Goal: Task Accomplishment & Management: Complete application form

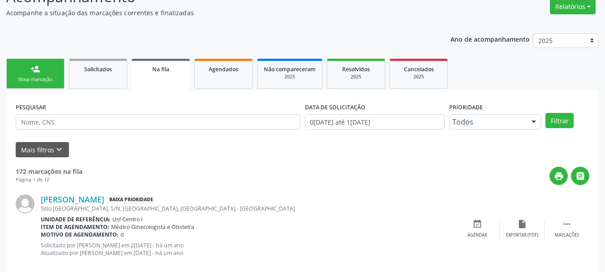
scroll to position [90, 0]
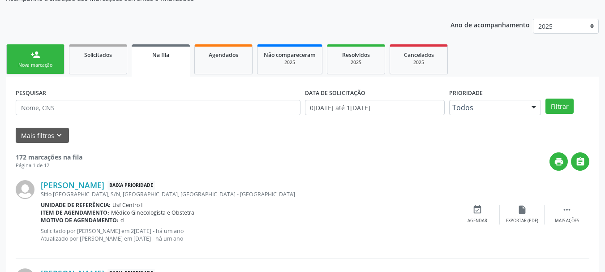
click at [51, 69] on link "person_add Nova marcação" at bounding box center [35, 59] width 58 height 30
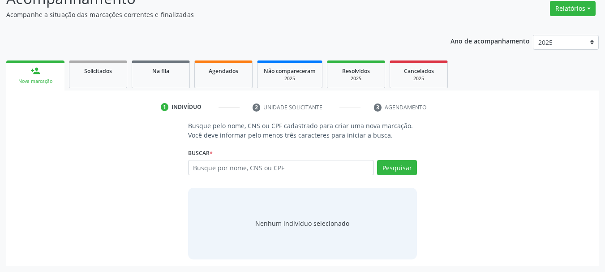
scroll to position [73, 0]
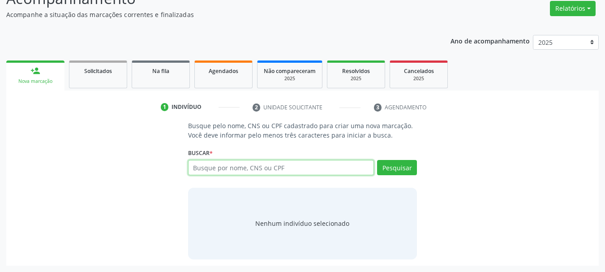
click at [206, 171] on input "text" at bounding box center [281, 167] width 186 height 15
type input "898003425121261"
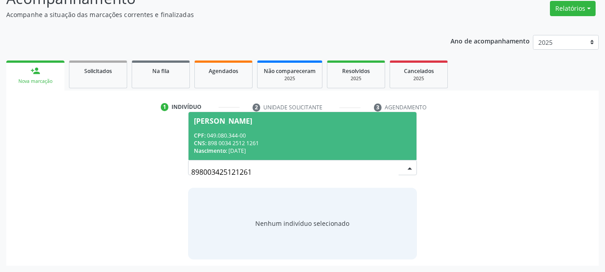
click at [273, 149] on div "Nascimento: 12/07/1976" at bounding box center [303, 151] width 218 height 8
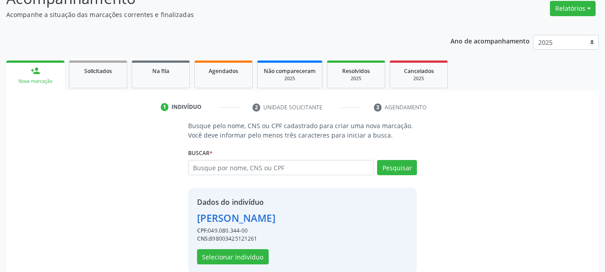
scroll to position [87, 0]
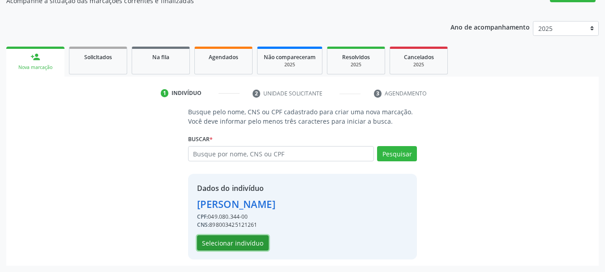
click at [242, 241] on button "Selecionar indivíduo" at bounding box center [233, 242] width 72 height 15
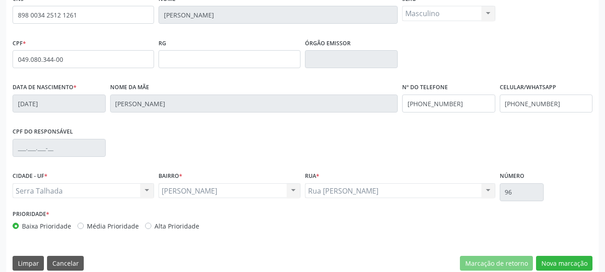
scroll to position [214, 0]
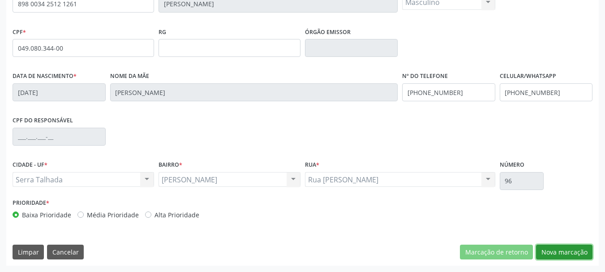
click at [566, 257] on button "Nova marcação" at bounding box center [564, 251] width 56 height 15
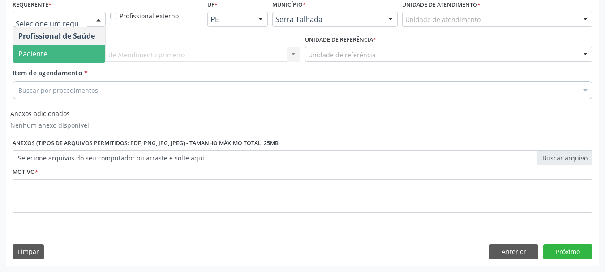
click at [34, 49] on span "Paciente" at bounding box center [32, 54] width 29 height 10
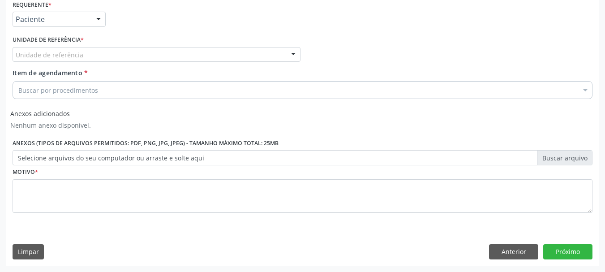
click at [34, 49] on div "Unidade de referência" at bounding box center [157, 54] width 288 height 15
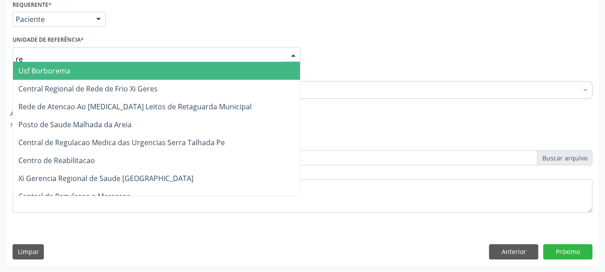
type input "rea"
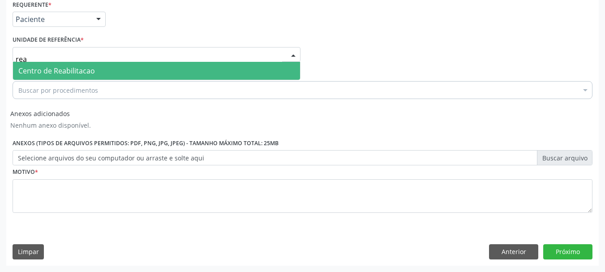
click at [41, 62] on span "Centro de Reabilitacao" at bounding box center [156, 71] width 287 height 18
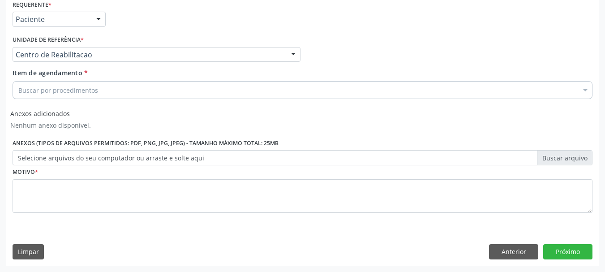
click at [41, 63] on div "Unidade de referência * Centro de Reabilitacao Usf do Mutirao Usf Cohab Usf Cai…" at bounding box center [156, 50] width 292 height 35
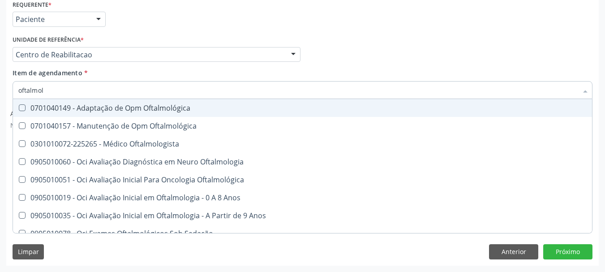
type input "oftalmolo"
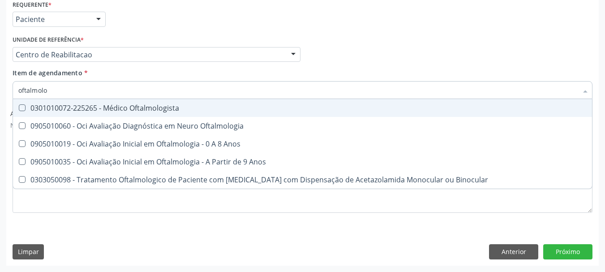
click at [144, 106] on div "0301010072-225265 - Médico Oftalmologista" at bounding box center [302, 107] width 568 height 7
checkbox Oftalmologista "true"
click at [158, 65] on div "Unidade de referência * Centro de Reabilitacao Usf do Mutirao Usf Cohab Usf Cai…" at bounding box center [156, 50] width 292 height 35
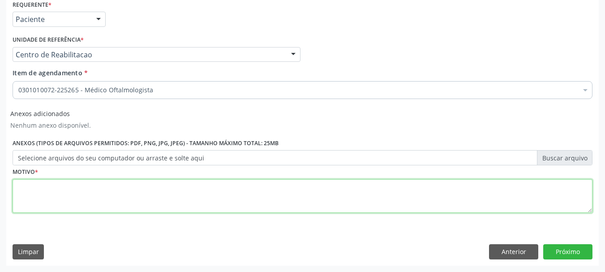
click at [61, 206] on textarea at bounding box center [303, 196] width 580 height 34
type textarea "a"
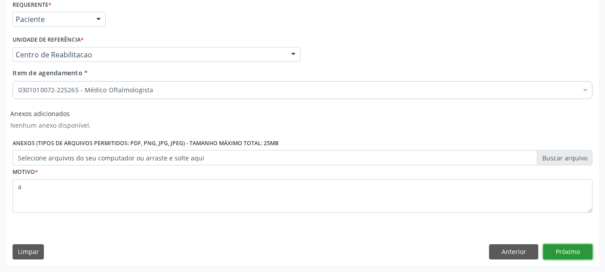
drag, startPoint x: 584, startPoint y: 257, endPoint x: 581, endPoint y: 270, distance: 13.4
click at [584, 257] on button "Próximo" at bounding box center [567, 251] width 49 height 15
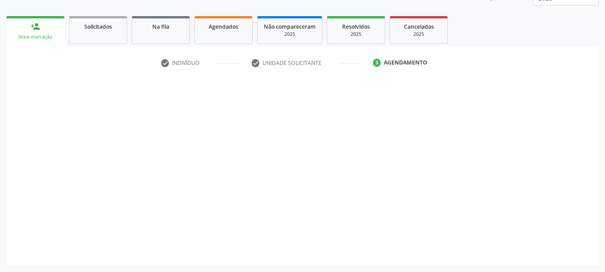
scroll to position [118, 0]
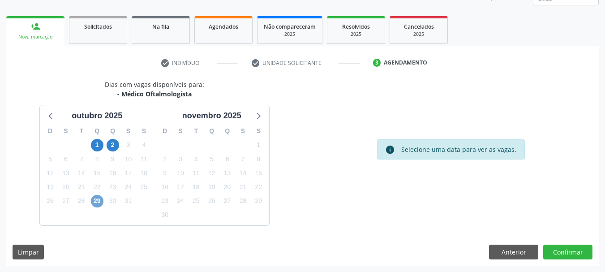
click at [94, 206] on span "29" at bounding box center [97, 201] width 13 height 13
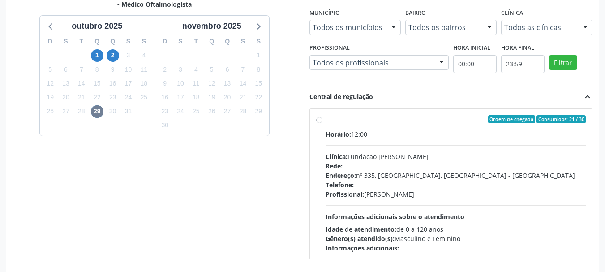
click at [452, 166] on div "Rede: --" at bounding box center [455, 165] width 261 height 9
click at [322, 123] on input "Ordem de chegada Consumidos: 21 / 30 Horário: 12:00 Clínica: Fundacao Altino Ve…" at bounding box center [319, 119] width 6 height 8
radio input "true"
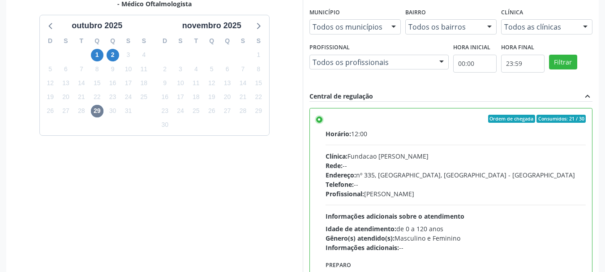
scroll to position [263, 0]
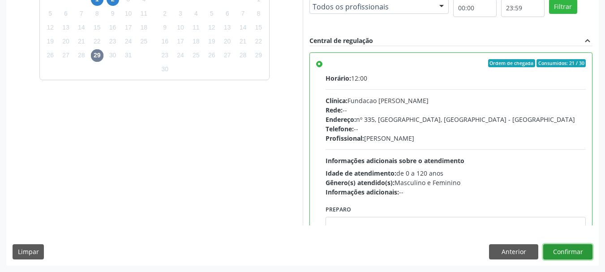
click at [584, 244] on button "Confirmar" at bounding box center [567, 251] width 49 height 15
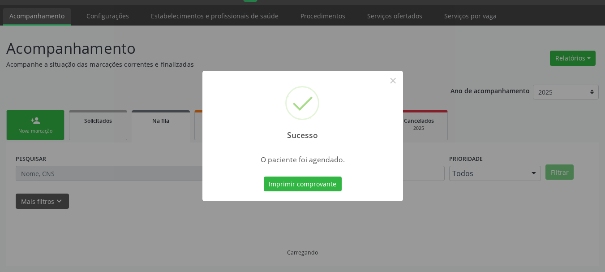
scroll to position [24, 0]
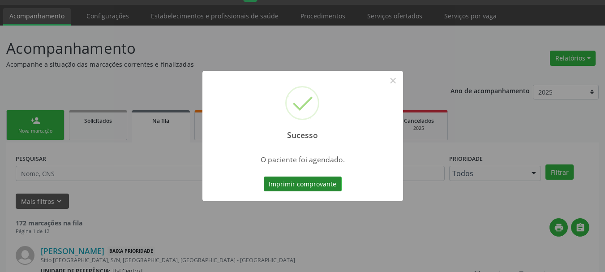
click at [282, 176] on button "Imprimir comprovante" at bounding box center [303, 183] width 78 height 15
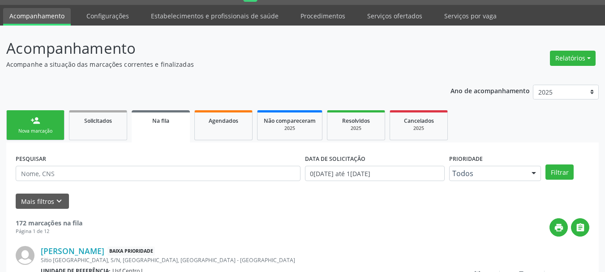
click at [56, 136] on link "person_add Nova marcação" at bounding box center [35, 125] width 58 height 30
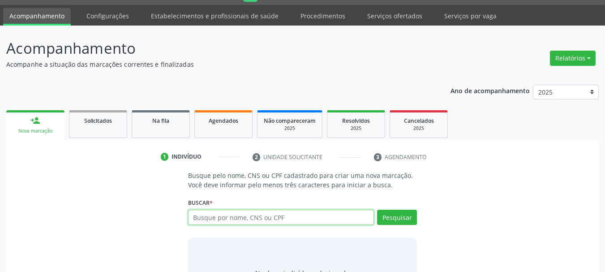
click at [270, 222] on input "text" at bounding box center [281, 217] width 186 height 15
type input "daniel lins da"
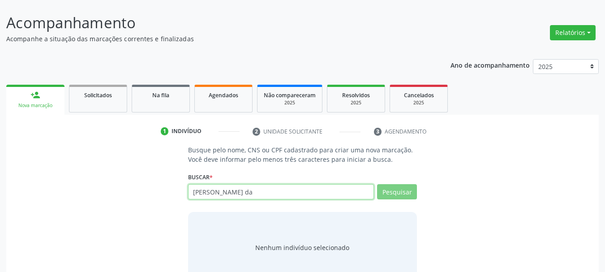
scroll to position [73, 0]
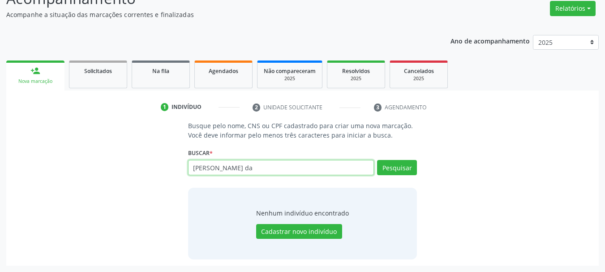
click at [235, 174] on input "daniel lins da" at bounding box center [281, 167] width 186 height 15
type input "700704919550470"
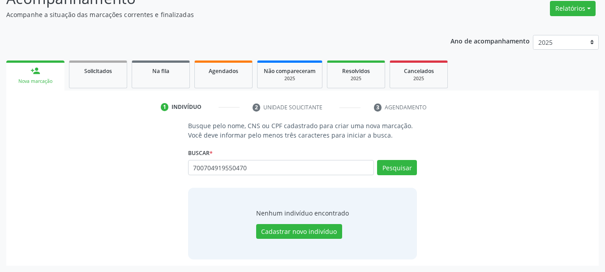
click at [254, 111] on li "2 Unidade solicitante" at bounding box center [306, 107] width 121 height 15
click at [394, 174] on button "Pesquisar" at bounding box center [397, 167] width 40 height 15
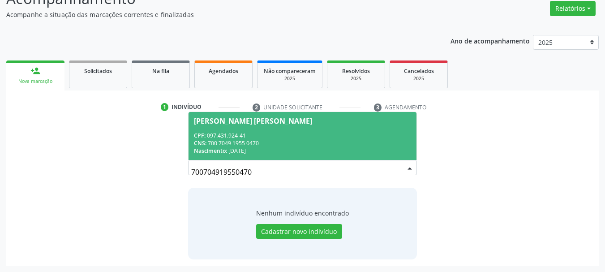
click at [273, 130] on span "Cicero Halefsom Tenorio Tavares CPF: 097.431.924-41 CNS: 700 7049 1955 0470 Nas…" at bounding box center [302, 136] width 228 height 48
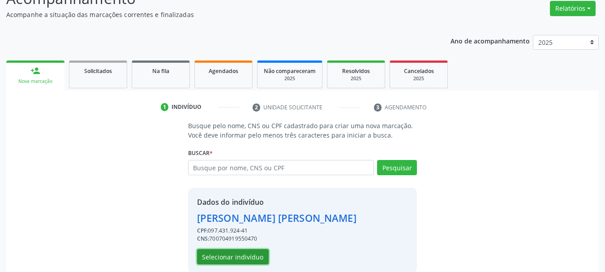
click at [253, 261] on button "Selecionar indivíduo" at bounding box center [233, 256] width 72 height 15
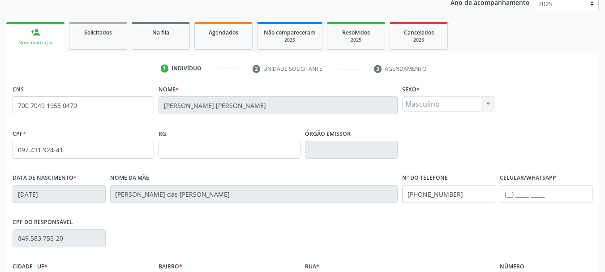
scroll to position [214, 0]
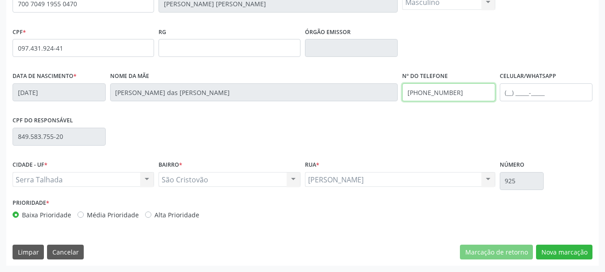
click at [491, 89] on input "[PHONE_NUMBER]" at bounding box center [448, 92] width 93 height 18
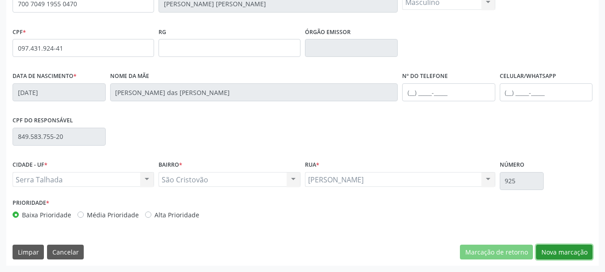
click at [557, 246] on button "Nova marcação" at bounding box center [564, 251] width 56 height 15
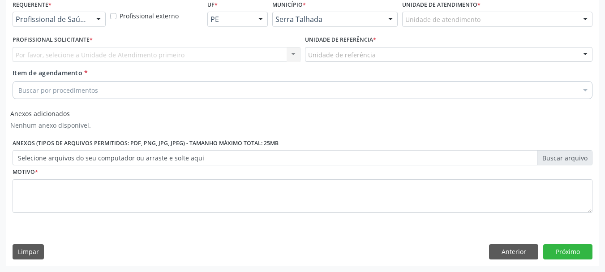
scroll to position [197, 0]
click at [47, 14] on div "Profissional de Saúde" at bounding box center [59, 19] width 93 height 15
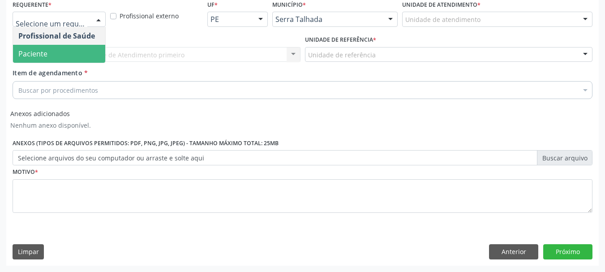
click at [51, 48] on span "Paciente" at bounding box center [59, 54] width 92 height 18
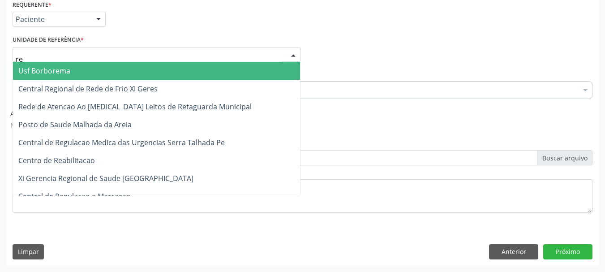
type input "rea"
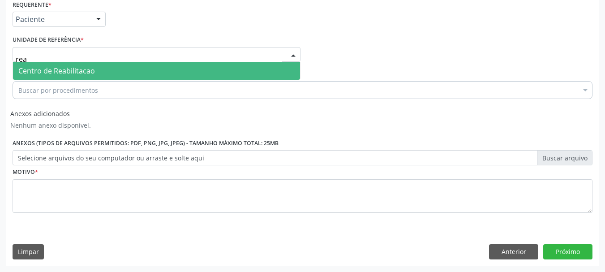
click at [51, 64] on span "Centro de Reabilitacao" at bounding box center [156, 71] width 287 height 18
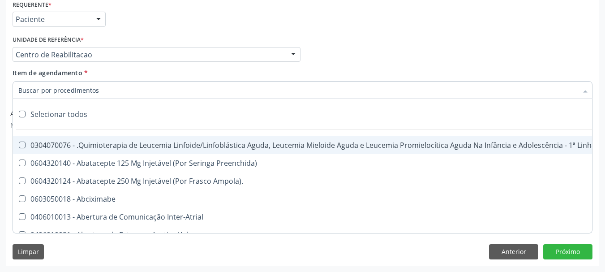
click at [56, 86] on input "Item de agendamento *" at bounding box center [297, 90] width 559 height 18
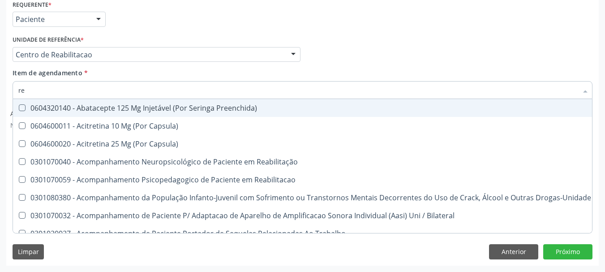
type input "r"
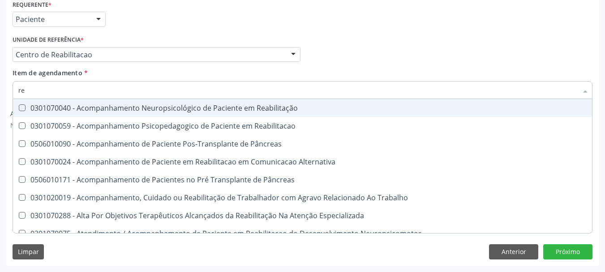
type input "r"
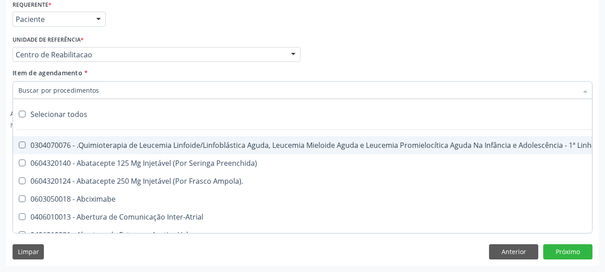
click at [350, 57] on div "Profissional Solicitante Por favor, selecione a Unidade de Atendimento primeiro…" at bounding box center [302, 50] width 584 height 35
click at [89, 85] on input "Item de agendamento *" at bounding box center [297, 90] width 559 height 18
click at [323, 40] on div "Profissional Solicitante Por favor, selecione a Unidade de Atendimento primeiro…" at bounding box center [302, 50] width 584 height 35
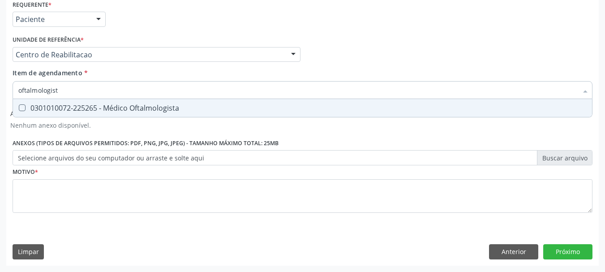
type input "oftalmologista"
click at [31, 104] on div "0301010072-225265 - Médico Oftalmologista" at bounding box center [302, 107] width 568 height 7
checkbox Oftalmologista "true"
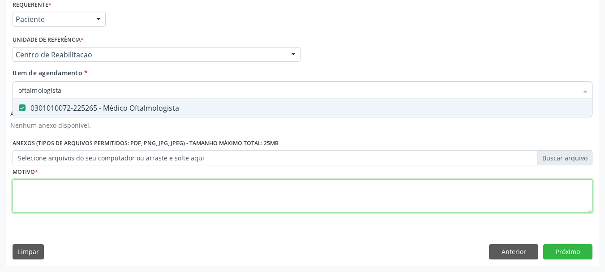
click at [49, 202] on div "Requerente * Paciente Profissional de Saúde Paciente Nenhum resultado encontrad…" at bounding box center [303, 111] width 580 height 227
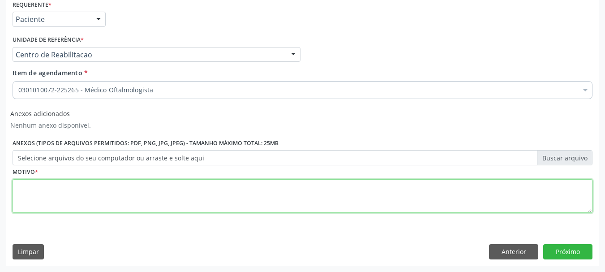
click at [53, 191] on textarea at bounding box center [303, 196] width 580 height 34
type textarea "a"
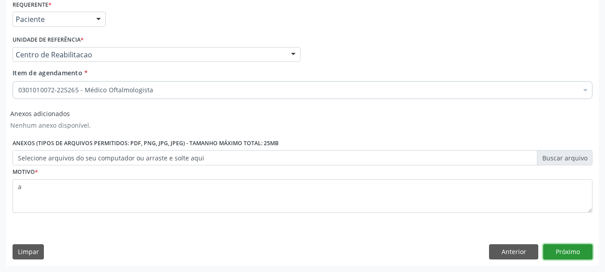
click at [564, 254] on button "Próximo" at bounding box center [567, 251] width 49 height 15
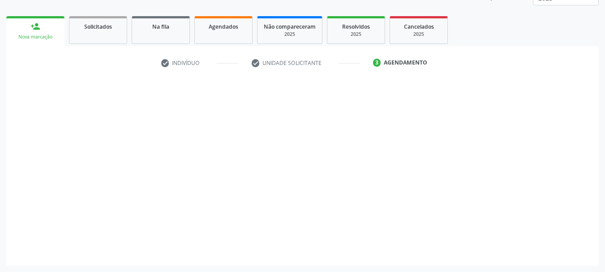
scroll to position [118, 0]
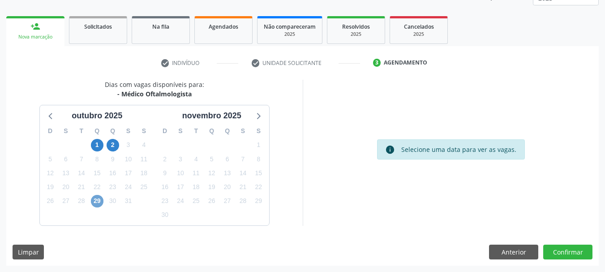
click at [97, 202] on span "29" at bounding box center [97, 201] width 13 height 13
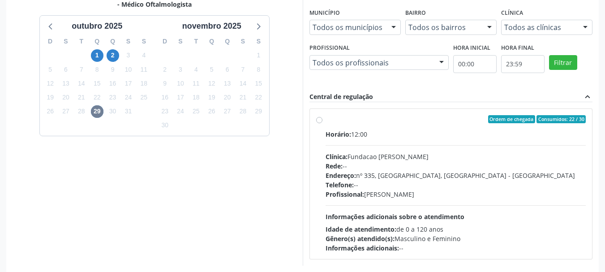
click at [426, 163] on div "Rede: --" at bounding box center [455, 165] width 261 height 9
click at [322, 123] on input "Ordem de chegada Consumidos: 22 / 30 Horário: 12:00 Clínica: Fundacao Altino Ve…" at bounding box center [319, 119] width 6 height 8
radio input "true"
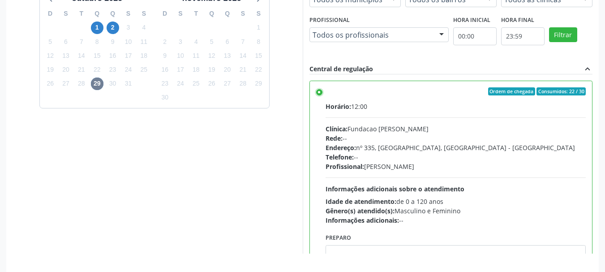
scroll to position [263, 0]
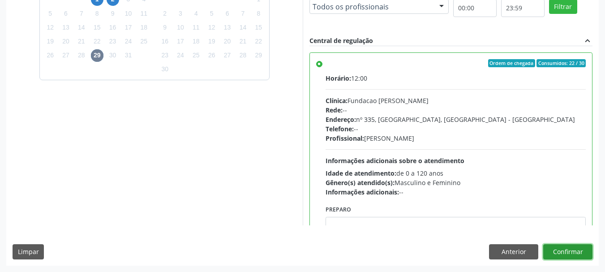
click at [561, 253] on button "Confirmar" at bounding box center [567, 251] width 49 height 15
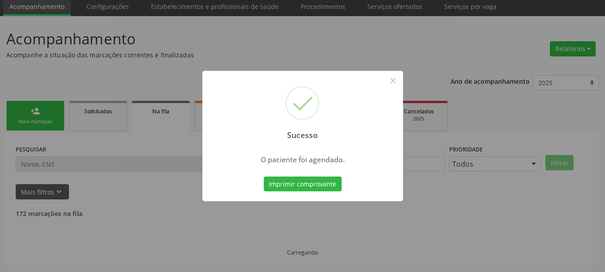
scroll to position [24, 0]
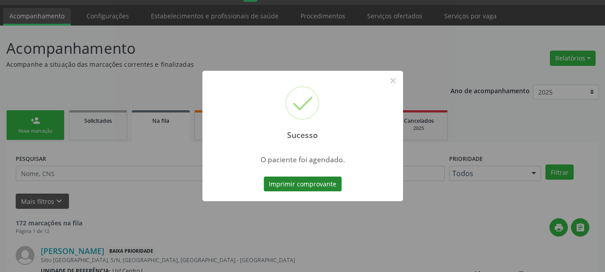
click at [282, 184] on button "Imprimir comprovante" at bounding box center [303, 183] width 78 height 15
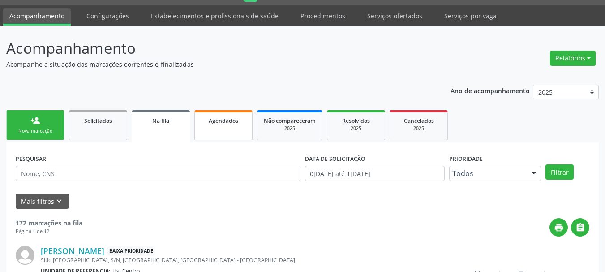
click at [221, 133] on link "Agendados" at bounding box center [223, 125] width 58 height 30
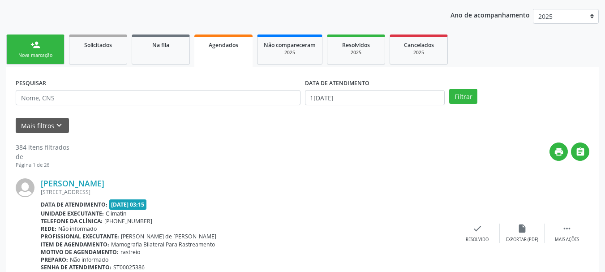
scroll to position [113, 0]
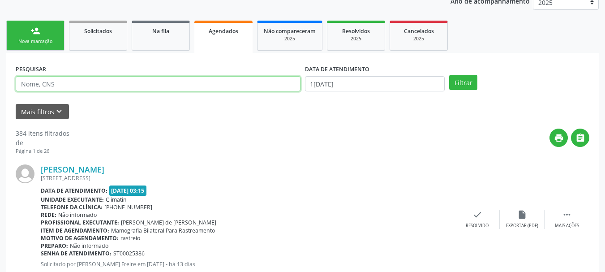
click at [117, 84] on input "text" at bounding box center [158, 83] width 285 height 15
paste input "CNS: 700 7049 1955 0470"
type input "CNS: 700 7049 1955 0470"
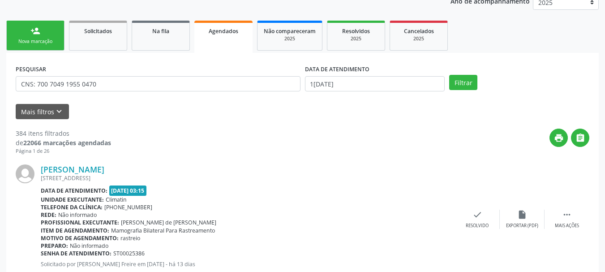
click at [403, 75] on div "DATA DE ATENDIMENTO" at bounding box center [375, 69] width 140 height 14
click at [396, 82] on input "[DATE]" at bounding box center [375, 83] width 140 height 15
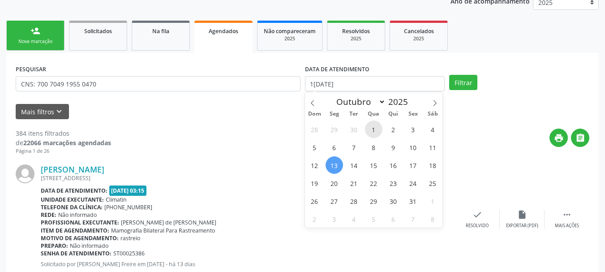
click at [377, 128] on span "1" at bounding box center [373, 128] width 17 height 17
type input "01/10/2025"
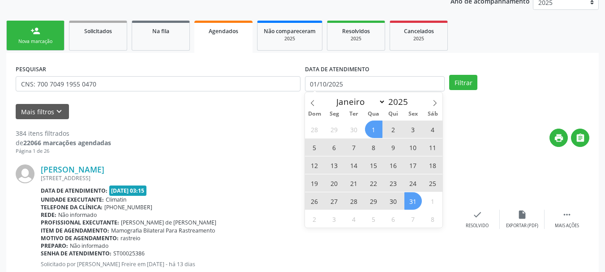
click at [415, 197] on span "31" at bounding box center [412, 200] width 17 height 17
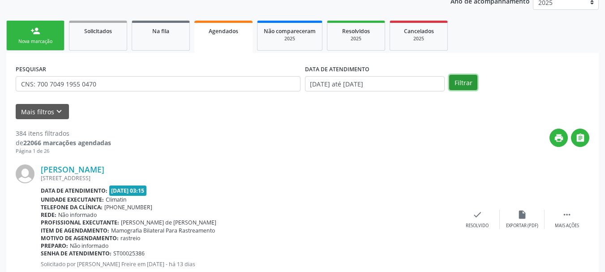
click at [452, 90] on button "Filtrar" at bounding box center [463, 82] width 28 height 15
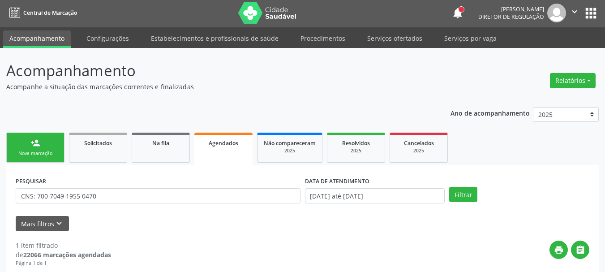
scroll to position [0, 0]
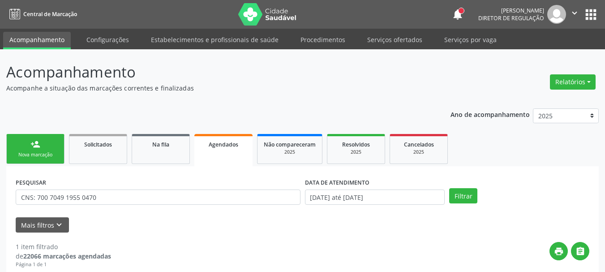
click at [33, 160] on link "person_add Nova marcação" at bounding box center [35, 149] width 58 height 30
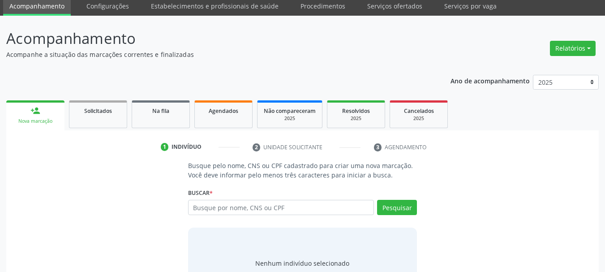
scroll to position [73, 0]
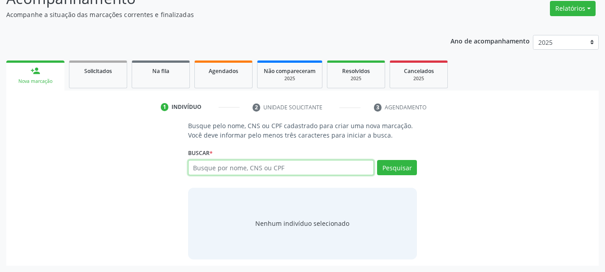
click at [265, 161] on input "text" at bounding box center [281, 167] width 186 height 15
type input "lucimere"
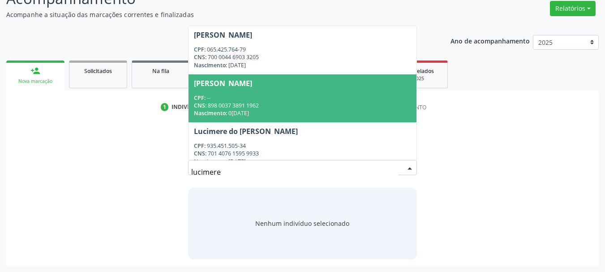
click at [290, 108] on div "CNS: 898 0037 3891 1962" at bounding box center [303, 106] width 218 height 8
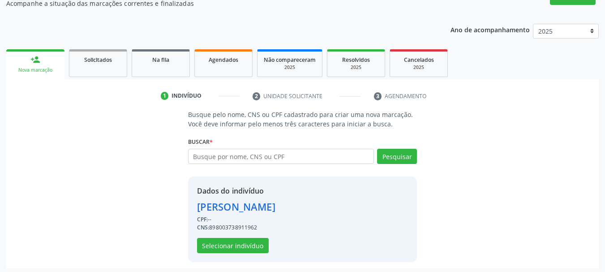
scroll to position [87, 0]
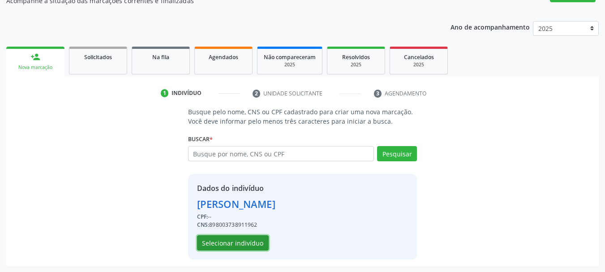
click at [241, 239] on button "Selecionar indivíduo" at bounding box center [233, 242] width 72 height 15
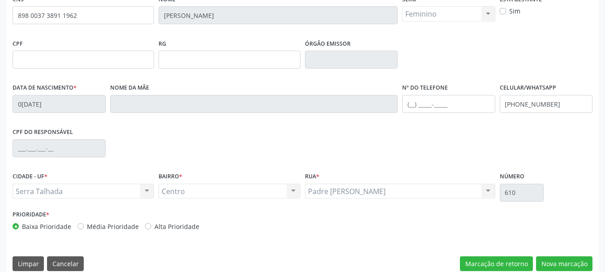
scroll to position [214, 0]
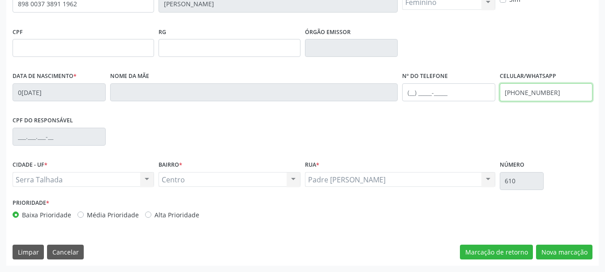
click at [533, 97] on input "(87) 99629-4777" at bounding box center [546, 92] width 93 height 18
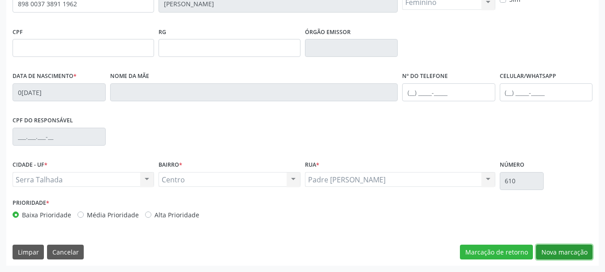
click at [563, 253] on button "Nova marcação" at bounding box center [564, 251] width 56 height 15
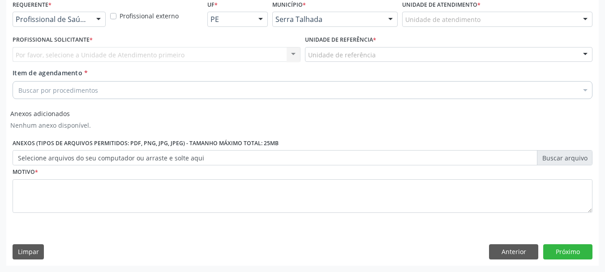
scroll to position [197, 0]
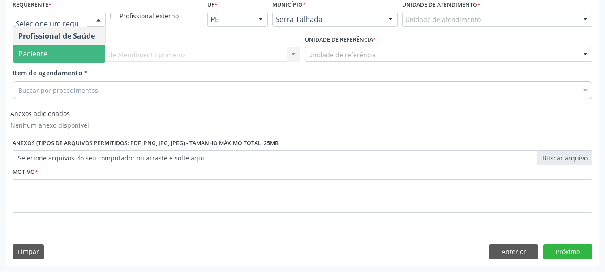
click at [47, 45] on span "Paciente" at bounding box center [59, 54] width 92 height 18
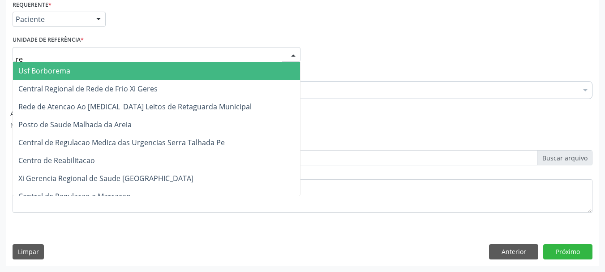
type input "rea"
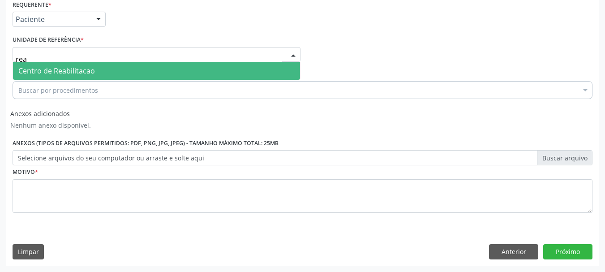
click at [49, 75] on span "Centro de Reabilitacao" at bounding box center [56, 71] width 77 height 10
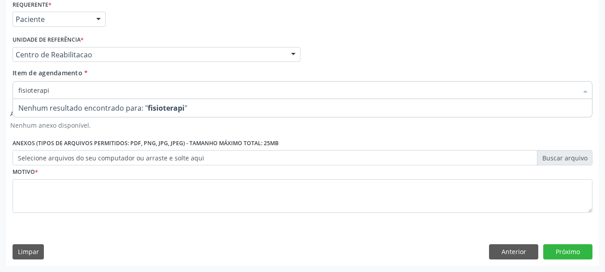
type input "fisioterap"
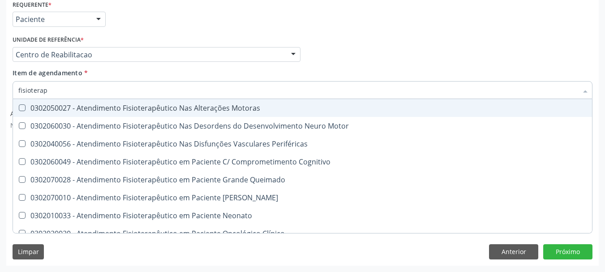
click at [244, 108] on div "0302050027 - Atendimento Fisioterapêutico Nas Alterações Motoras" at bounding box center [302, 107] width 568 height 7
checkbox Motoras "true"
click at [406, 33] on div "Profissional Solicitante Por favor, selecione a Unidade de Atendimento primeiro…" at bounding box center [302, 50] width 584 height 35
checkbox Motor "true"
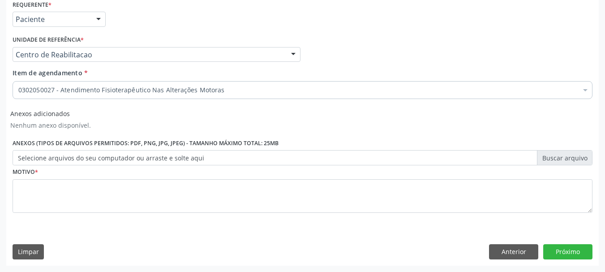
drag, startPoint x: 1, startPoint y: 196, endPoint x: 16, endPoint y: 197, distance: 14.4
click at [16, 197] on div "Acompanhamento Acompanhe a situação das marcações correntes e finalizadas Relat…" at bounding box center [302, 62] width 605 height 419
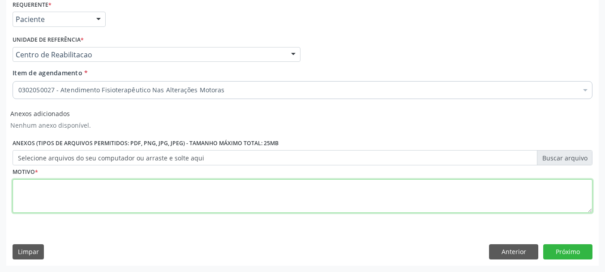
click at [46, 198] on textarea at bounding box center [303, 196] width 580 height 34
type textarea "a"
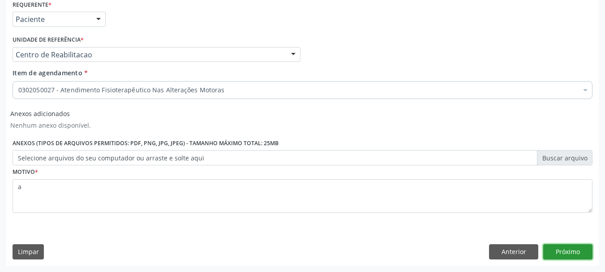
click at [572, 252] on button "Próximo" at bounding box center [567, 251] width 49 height 15
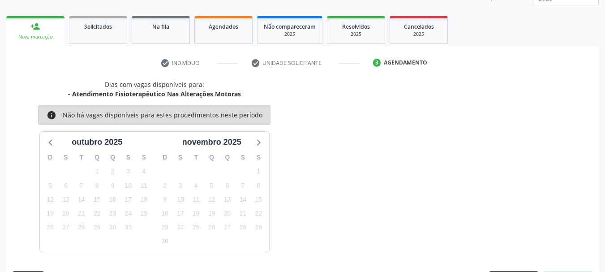
scroll to position [144, 0]
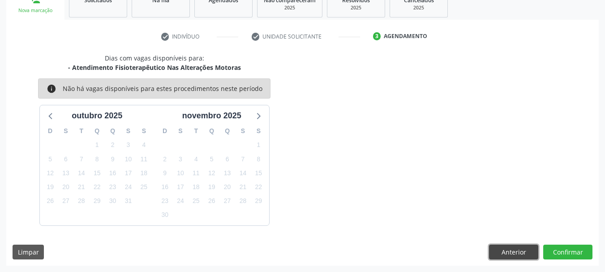
click at [522, 256] on button "Anterior" at bounding box center [513, 251] width 49 height 15
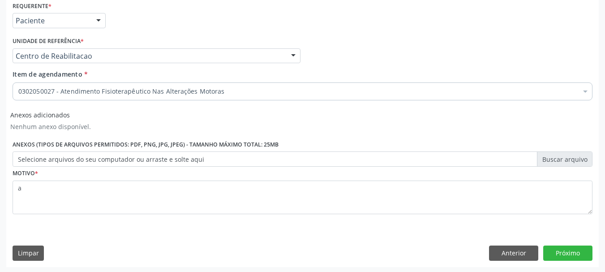
scroll to position [197, 0]
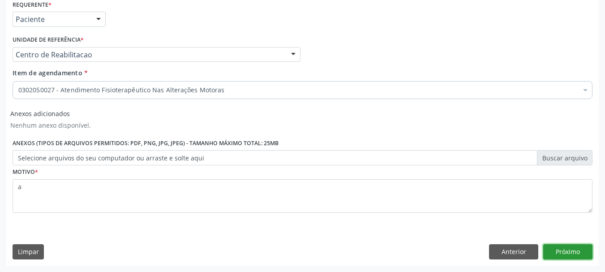
click at [569, 246] on button "Próximo" at bounding box center [567, 251] width 49 height 15
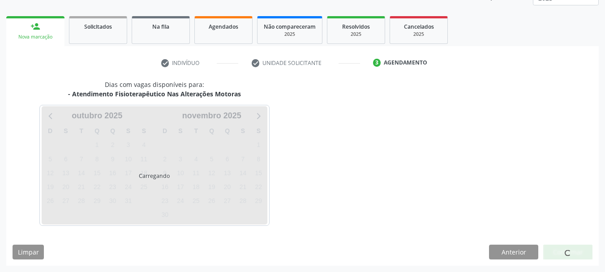
scroll to position [118, 0]
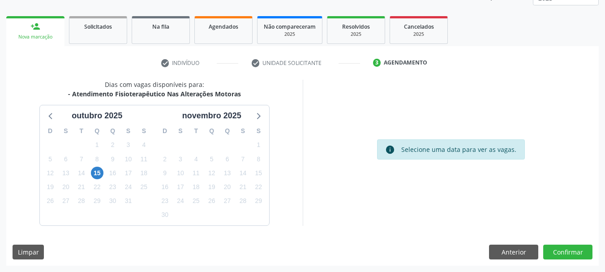
click at [104, 174] on div "15" at bounding box center [97, 173] width 16 height 14
click at [100, 174] on span "15" at bounding box center [97, 173] width 13 height 13
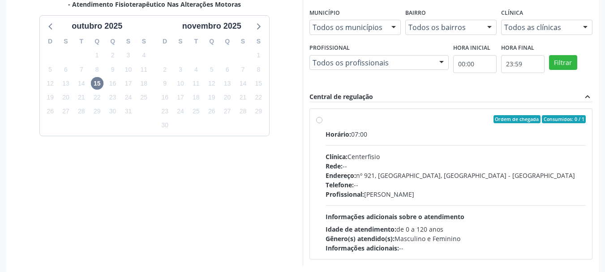
drag, startPoint x: 406, startPoint y: 142, endPoint x: 417, endPoint y: 109, distance: 35.1
click at [405, 142] on div "Horário: 07:00 Clínica: Centerfisio Rede: -- Endereço: [STREET_ADDRESS] Telefon…" at bounding box center [455, 190] width 261 height 123
click at [322, 123] on input "Ordem de chegada Consumidos: 0 / 1 Horário: 07:00 Clínica: Centerfisio Rede: --…" at bounding box center [319, 119] width 6 height 8
radio input "true"
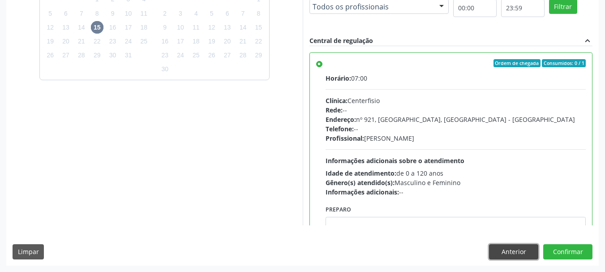
click at [521, 253] on button "Anterior" at bounding box center [513, 251] width 49 height 15
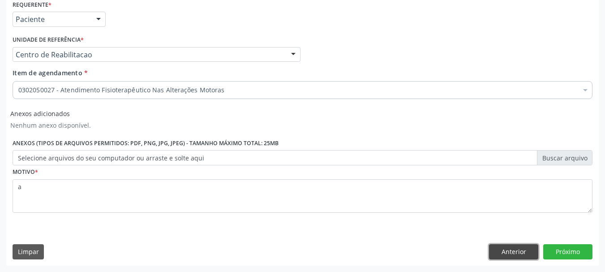
click at [521, 253] on button "Anterior" at bounding box center [513, 251] width 49 height 15
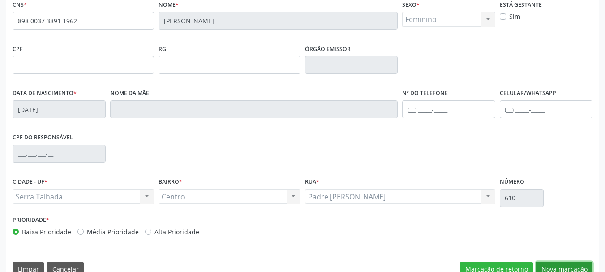
click at [565, 266] on button "Nova marcação" at bounding box center [564, 268] width 56 height 15
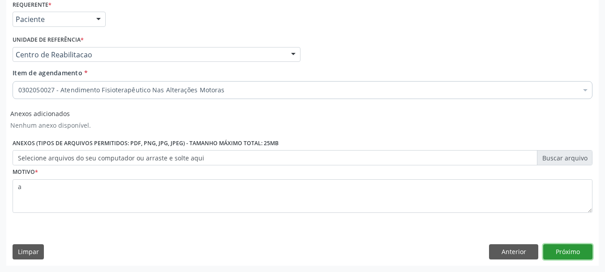
click at [559, 251] on button "Próximo" at bounding box center [567, 251] width 49 height 15
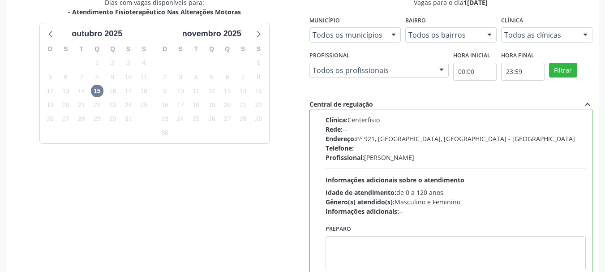
scroll to position [263, 0]
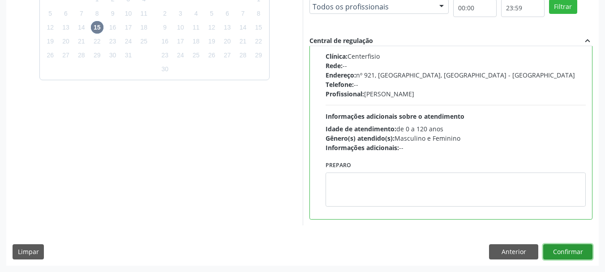
click at [581, 254] on button "Confirmar" at bounding box center [567, 251] width 49 height 15
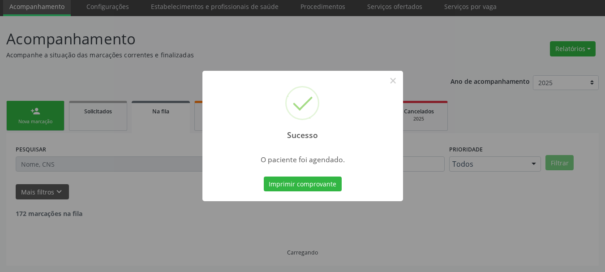
scroll to position [24, 0]
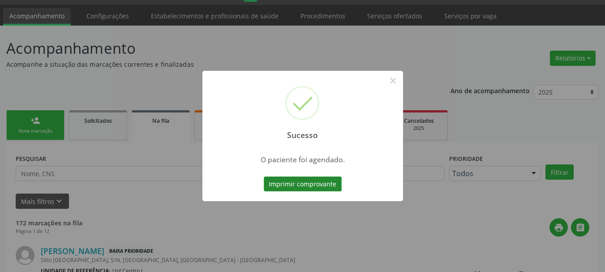
click at [302, 187] on button "Imprimir comprovante" at bounding box center [303, 183] width 78 height 15
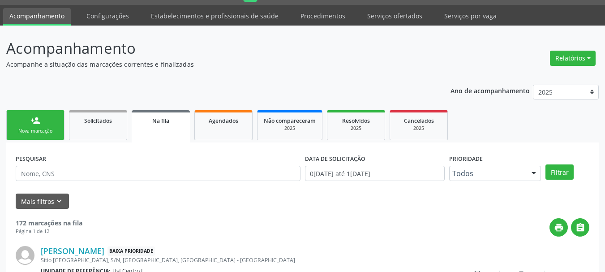
click at [54, 140] on link "person_add Nova marcação" at bounding box center [35, 125] width 58 height 30
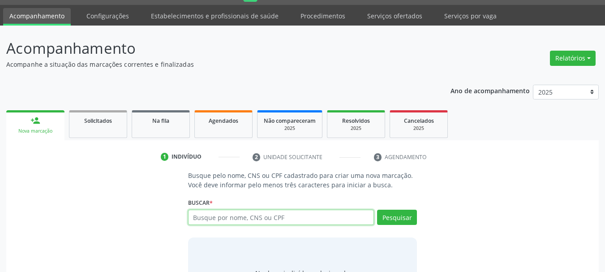
click at [197, 217] on input "text" at bounding box center [281, 217] width 186 height 15
type input "[PERSON_NAME] de med"
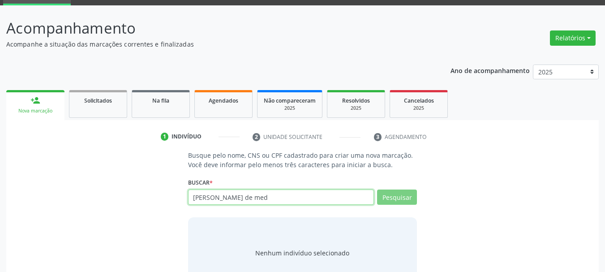
scroll to position [73, 0]
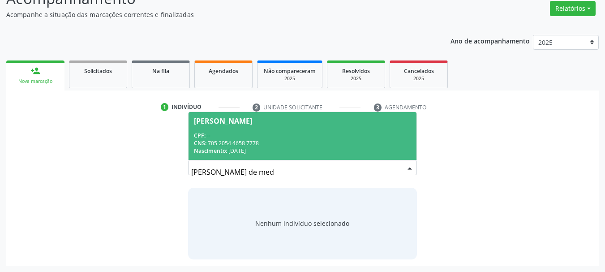
click at [335, 120] on div "[PERSON_NAME]" at bounding box center [303, 120] width 218 height 7
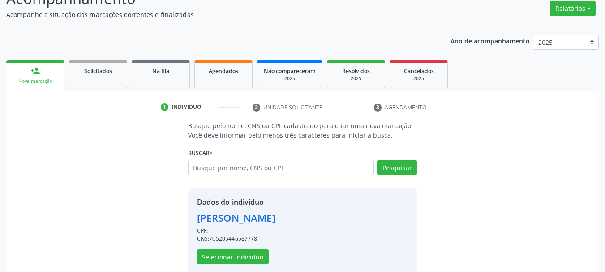
scroll to position [87, 0]
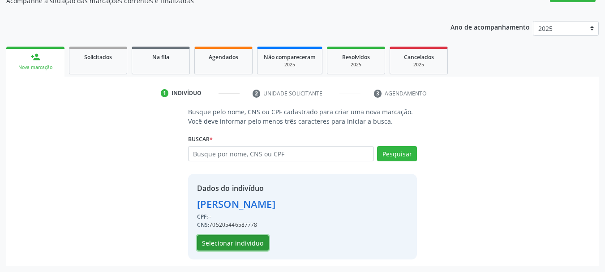
click at [249, 248] on button "Selecionar indivíduo" at bounding box center [233, 242] width 72 height 15
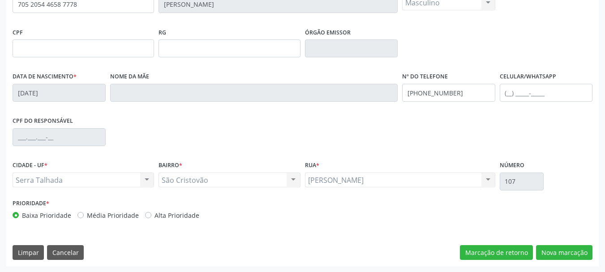
scroll to position [214, 0]
click at [426, 93] on input "[PHONE_NUMBER]" at bounding box center [448, 92] width 93 height 18
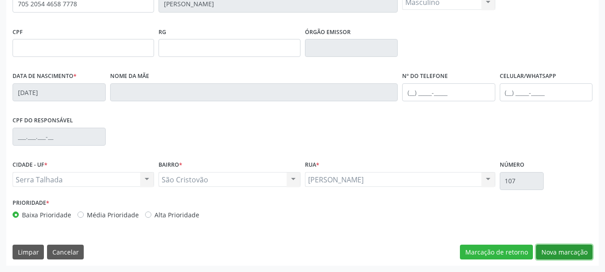
click at [589, 253] on button "Nova marcação" at bounding box center [564, 251] width 56 height 15
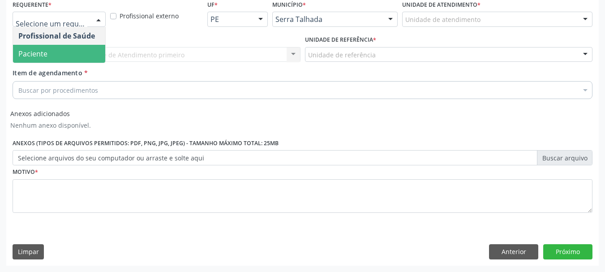
click at [55, 47] on span "Paciente" at bounding box center [59, 54] width 92 height 18
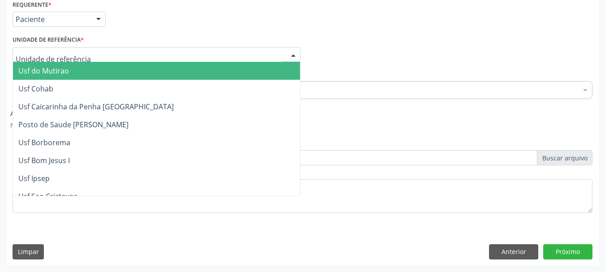
click at [55, 47] on div at bounding box center [157, 54] width 288 height 15
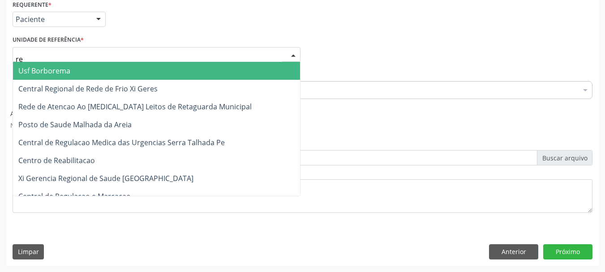
type input "rea"
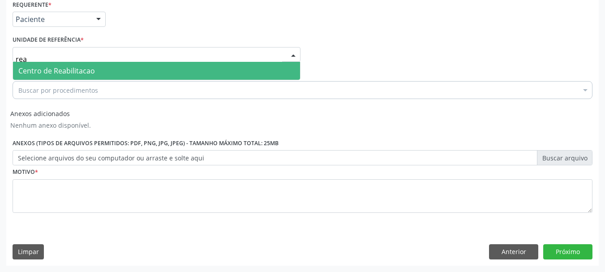
click at [60, 69] on span "Centro de Reabilitacao" at bounding box center [56, 71] width 77 height 10
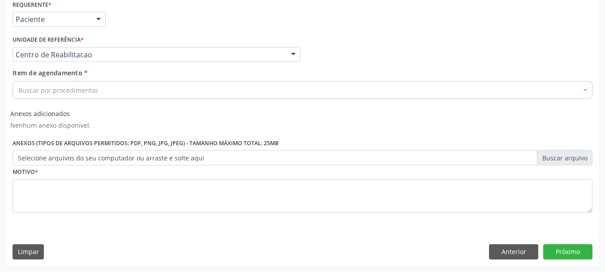
click at [18, 90] on input "Item de agendamento *" at bounding box center [18, 90] width 0 height 18
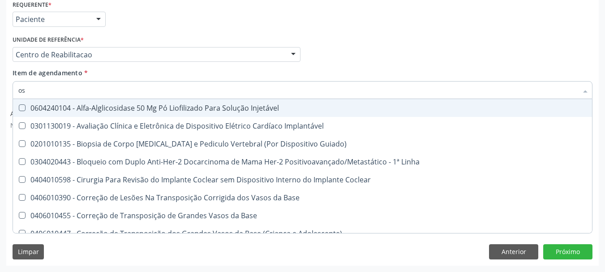
type input "o"
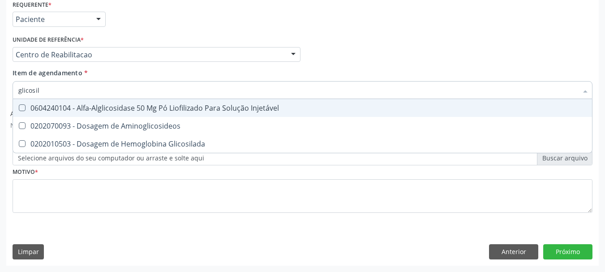
type input "glicosila"
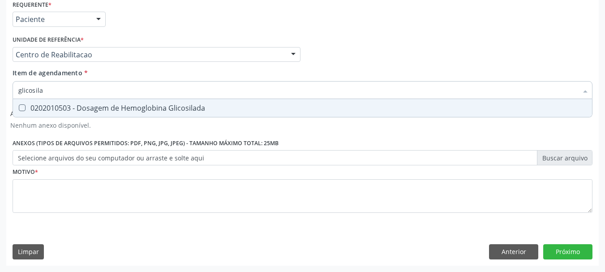
drag, startPoint x: 22, startPoint y: 103, endPoint x: 48, endPoint y: 132, distance: 39.0
click at [27, 104] on span "0202010503 - Dosagem de Hemoglobina Glicosilada" at bounding box center [302, 108] width 579 height 18
checkbox Glicosilada "true"
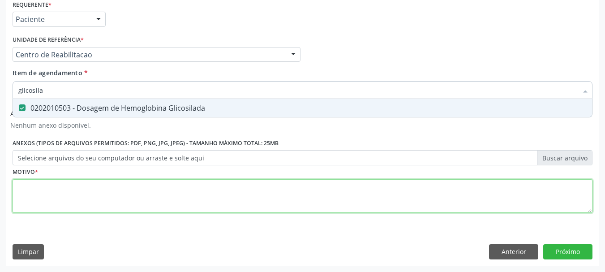
click at [82, 190] on div "Requerente * Paciente Profissional de Saúde Paciente Nenhum resultado encontrad…" at bounding box center [303, 111] width 580 height 227
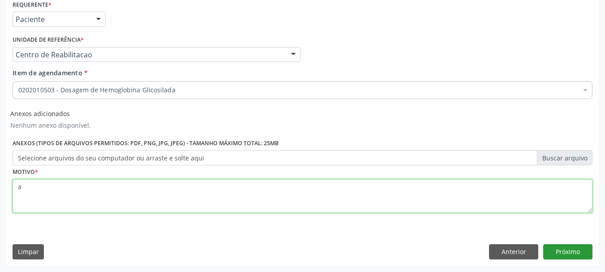
type textarea "a"
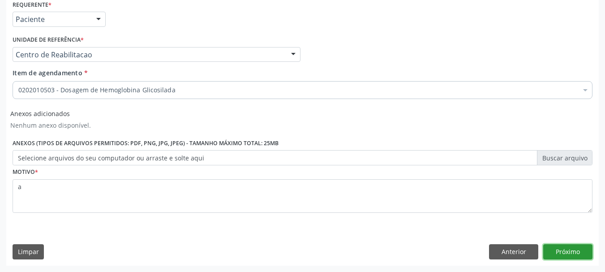
click at [584, 250] on button "Próximo" at bounding box center [567, 251] width 49 height 15
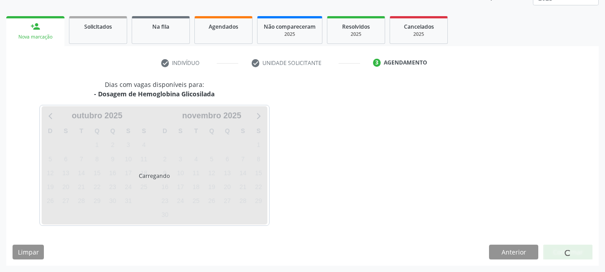
scroll to position [118, 0]
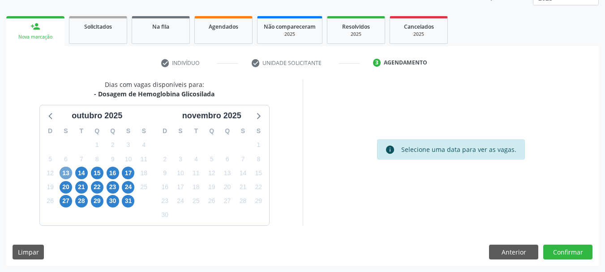
click at [60, 176] on span "13" at bounding box center [66, 173] width 13 height 13
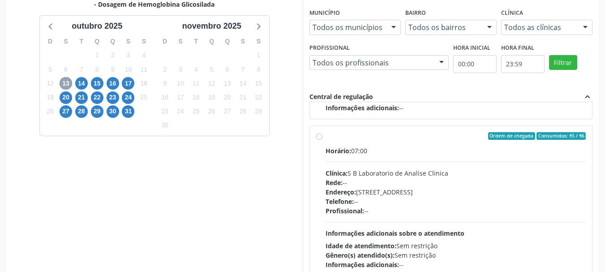
scroll to position [141, 0]
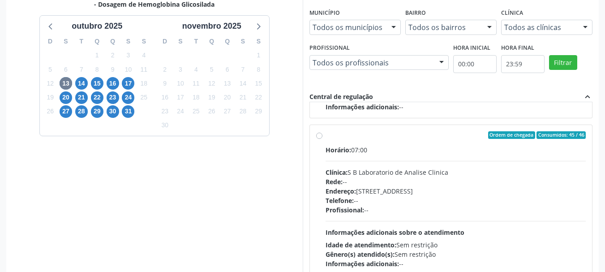
click at [392, 173] on div "Clínica: S B Laboratorio de Analise Clinica" at bounding box center [455, 171] width 261 height 9
click at [322, 139] on input "Ordem de chegada Consumidos: 45 / 46 Horário: 07:00 Clínica: S B Laboratorio de…" at bounding box center [319, 135] width 6 height 8
radio input "true"
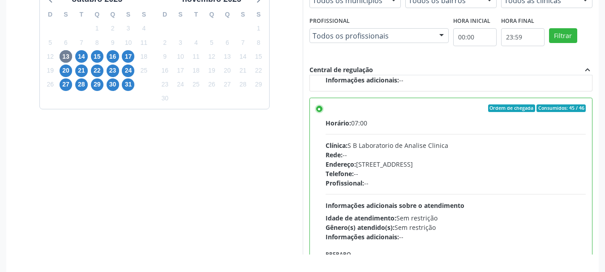
scroll to position [263, 0]
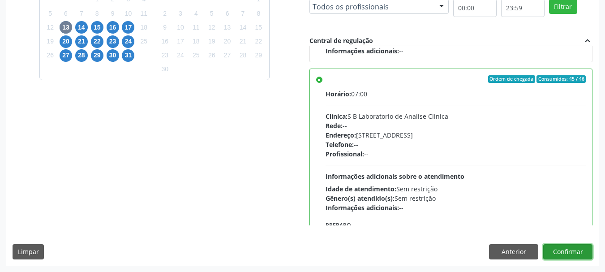
click at [566, 251] on button "Confirmar" at bounding box center [567, 251] width 49 height 15
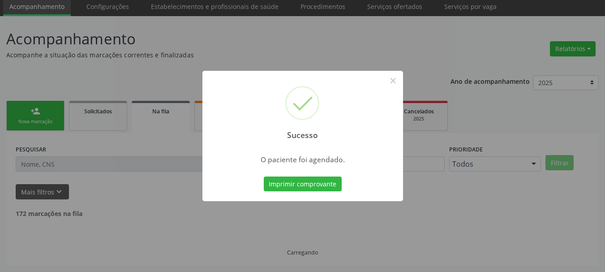
scroll to position [24, 0]
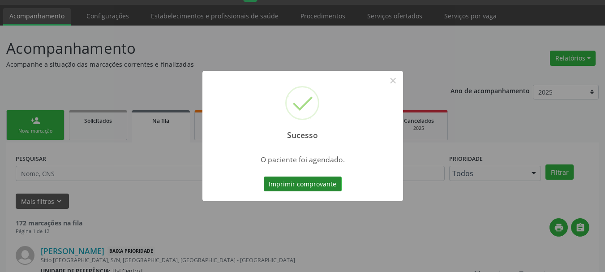
click at [277, 185] on button "Imprimir comprovante" at bounding box center [303, 183] width 78 height 15
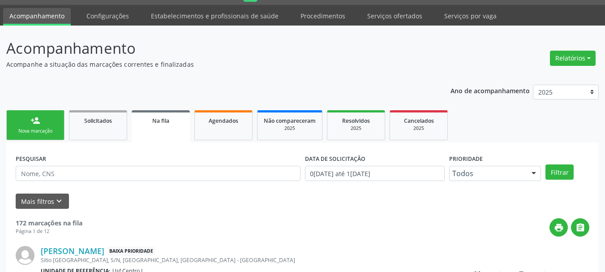
click at [23, 138] on link "person_add Nova marcação" at bounding box center [35, 125] width 58 height 30
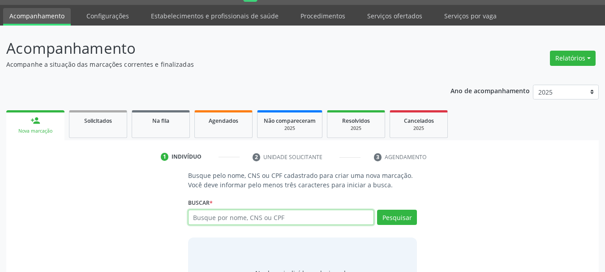
click at [228, 219] on input "text" at bounding box center [281, 217] width 186 height 15
paste input "700704919550470"
type input "700704919550470"
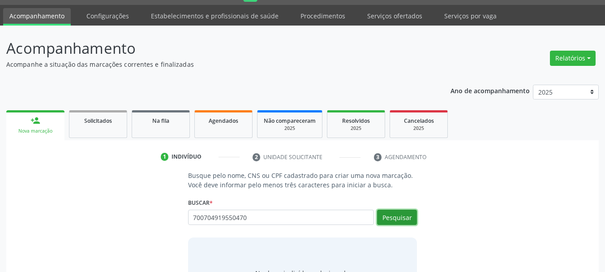
click at [403, 219] on button "Pesquisar" at bounding box center [397, 217] width 40 height 15
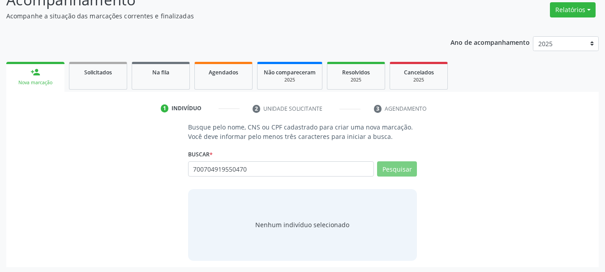
scroll to position [73, 0]
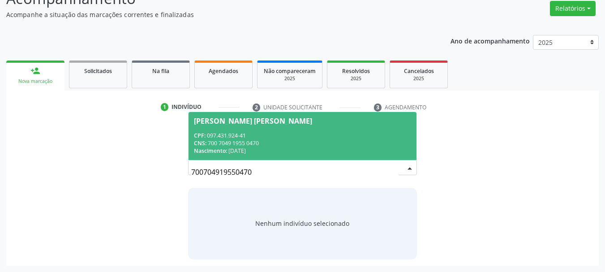
click at [279, 135] on div "CPF: 097.431.924-41" at bounding box center [303, 136] width 218 height 8
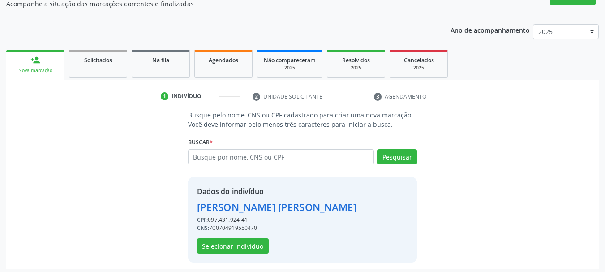
scroll to position [87, 0]
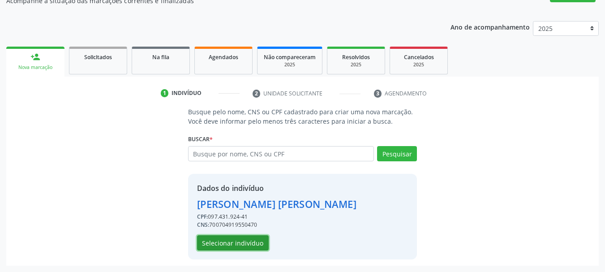
click at [242, 240] on button "Selecionar indivíduo" at bounding box center [233, 242] width 72 height 15
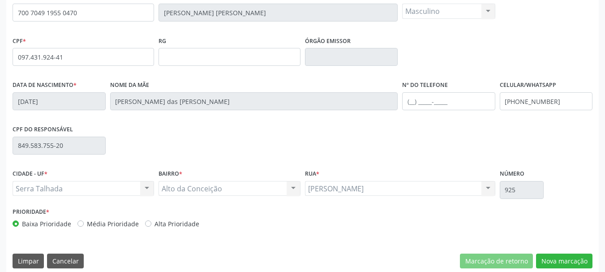
scroll to position [214, 0]
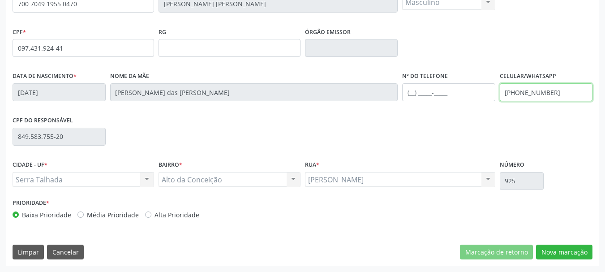
click at [530, 95] on input "[PHONE_NUMBER]" at bounding box center [546, 92] width 93 height 18
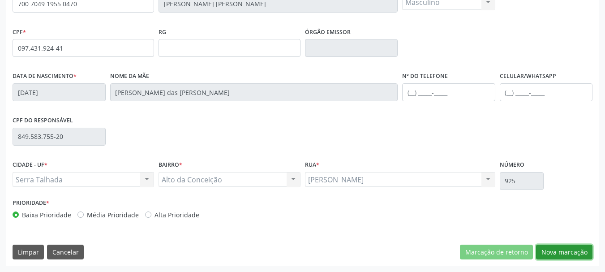
click at [573, 250] on button "Nova marcação" at bounding box center [564, 251] width 56 height 15
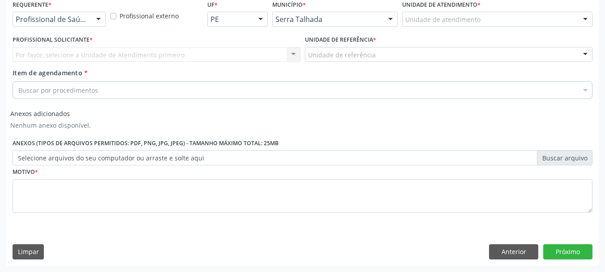
scroll to position [197, 0]
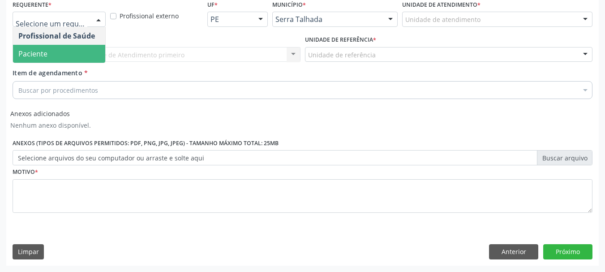
click at [47, 55] on span "Paciente" at bounding box center [59, 54] width 92 height 18
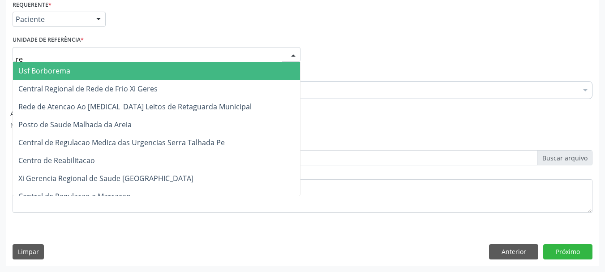
type input "rea"
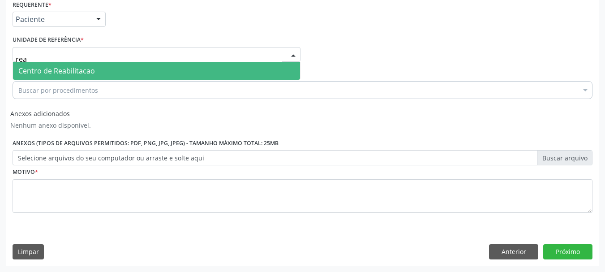
click at [48, 69] on span "Centro de Reabilitacao" at bounding box center [56, 71] width 77 height 10
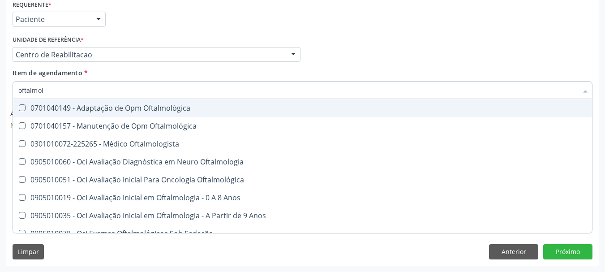
type input "oftalmolo"
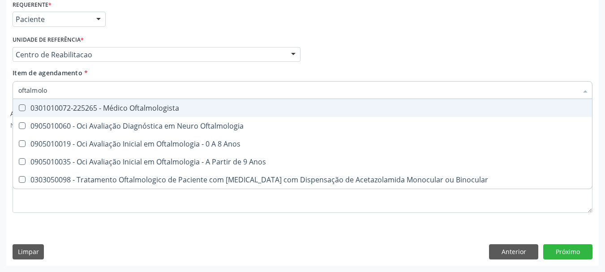
click at [254, 107] on div "0301010072-225265 - Médico Oftalmologista" at bounding box center [302, 107] width 568 height 7
checkbox Oftalmologista "true"
click at [364, 70] on div "Item de agendamento * oftalmolo Desfazer seleção 0301010072-225265 - Médico Oft…" at bounding box center [303, 82] width 580 height 28
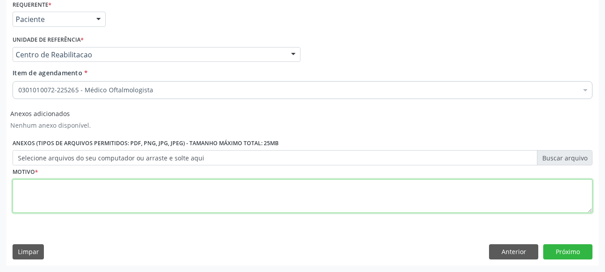
click at [33, 197] on textarea at bounding box center [303, 196] width 580 height 34
type textarea "a"
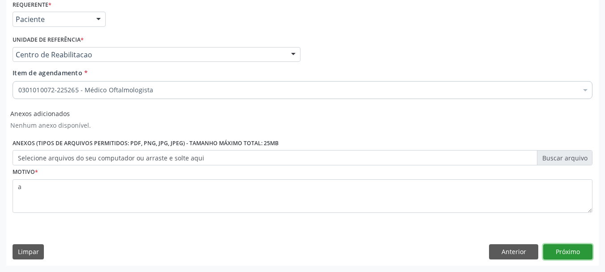
drag, startPoint x: 553, startPoint y: 255, endPoint x: 611, endPoint y: 248, distance: 58.1
click at [555, 255] on button "Próximo" at bounding box center [567, 251] width 49 height 15
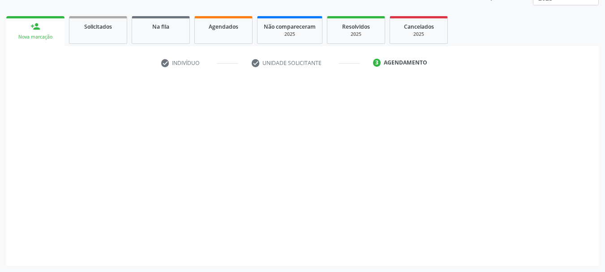
scroll to position [118, 0]
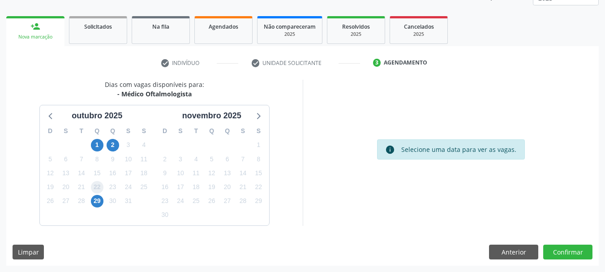
click at [98, 191] on span "22" at bounding box center [97, 187] width 13 height 13
click at [98, 198] on span "29" at bounding box center [97, 201] width 13 height 13
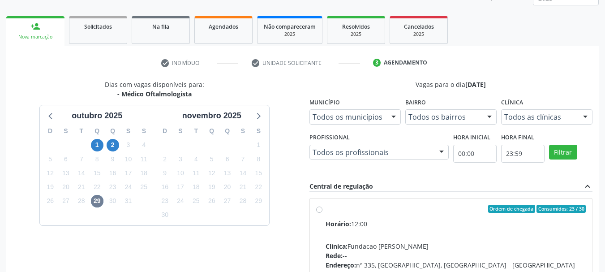
drag, startPoint x: 351, startPoint y: 218, endPoint x: 364, endPoint y: 166, distance: 53.3
click at [351, 216] on label "Ordem de chegada Consumidos: 23 / 30 Horário: 12:00 Clínica: Fundacao [PERSON_N…" at bounding box center [455, 273] width 261 height 137
click at [322, 213] on input "Ordem de chegada Consumidos: 23 / 30 Horário: 12:00 Clínica: Fundacao [PERSON_N…" at bounding box center [319, 209] width 6 height 8
radio input "true"
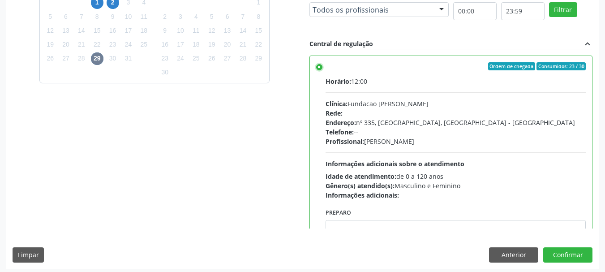
scroll to position [263, 0]
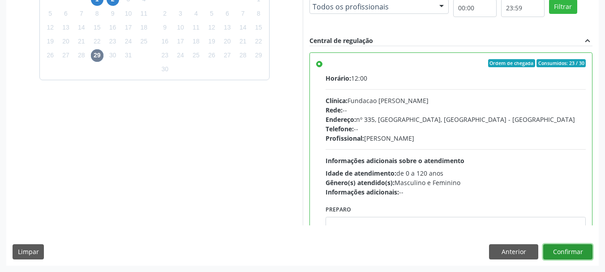
click at [579, 256] on button "Confirmar" at bounding box center [567, 251] width 49 height 15
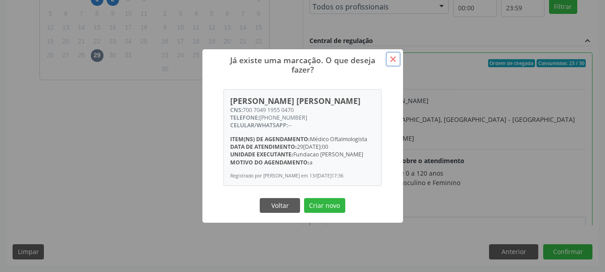
click at [395, 55] on button "×" at bounding box center [392, 58] width 15 height 15
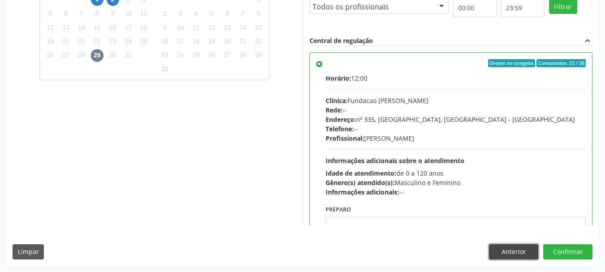
click at [501, 248] on button "Anterior" at bounding box center [513, 251] width 49 height 15
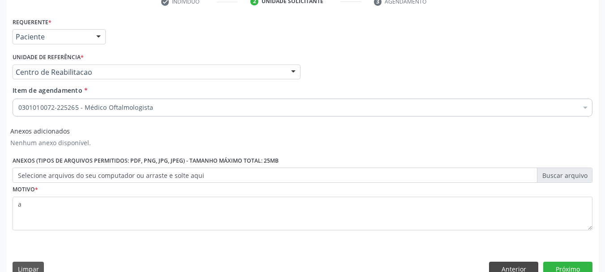
scroll to position [197, 0]
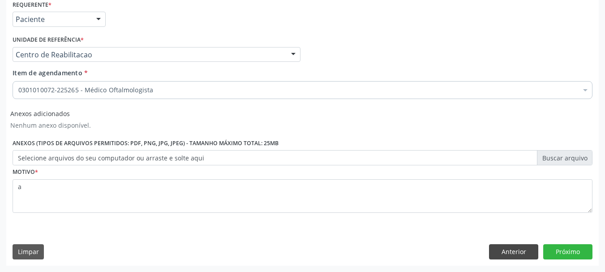
click at [505, 269] on div "Acompanhamento Acompanhe a situação das marcações correntes e finalizadas Relat…" at bounding box center [302, 62] width 605 height 419
click at [502, 246] on button "Anterior" at bounding box center [513, 251] width 49 height 15
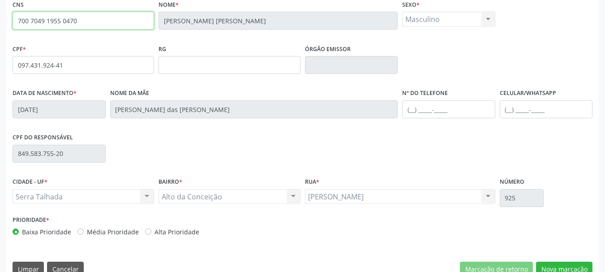
click at [77, 27] on input "700 7049 1955 0470" at bounding box center [83, 21] width 141 height 18
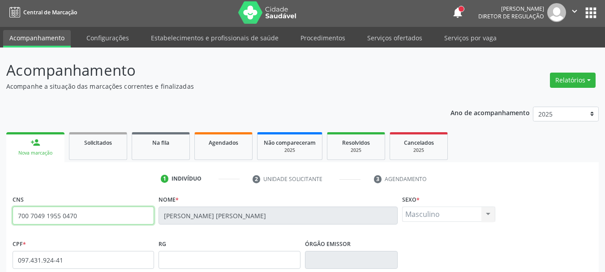
scroll to position [0, 0]
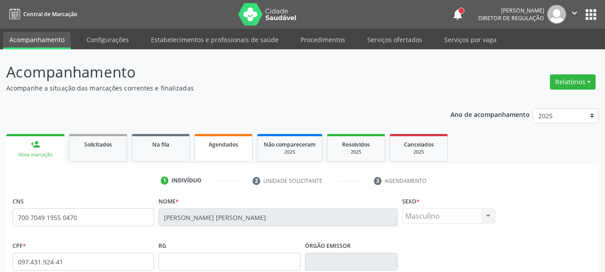
click at [238, 137] on link "Agendados" at bounding box center [223, 148] width 58 height 28
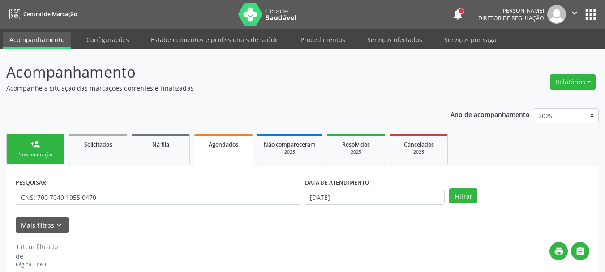
scroll to position [45, 0]
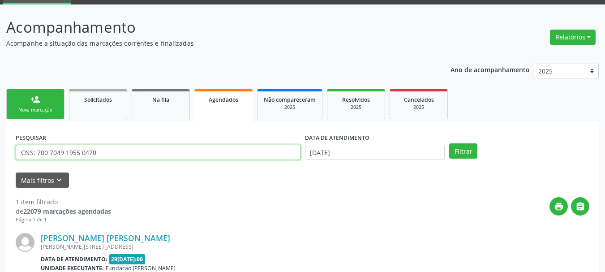
click at [99, 158] on input "CNS: 700 7049 1955 0470" at bounding box center [158, 152] width 285 height 15
paste input "text"
type input "700 7049 1955 0470"
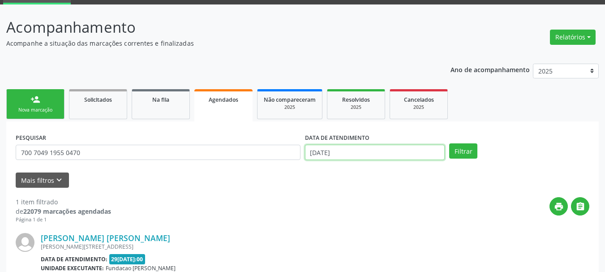
click at [354, 153] on input "[DATE]" at bounding box center [375, 152] width 140 height 15
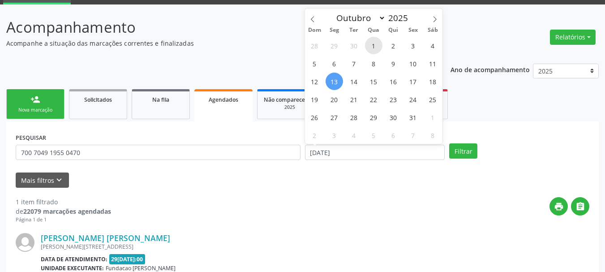
click at [380, 45] on span "1" at bounding box center [373, 45] width 17 height 17
type input "01/10/2025"
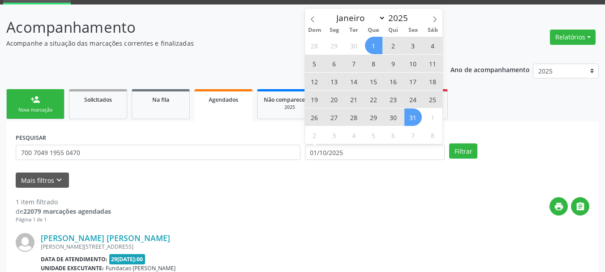
click at [410, 115] on span "31" at bounding box center [412, 116] width 17 height 17
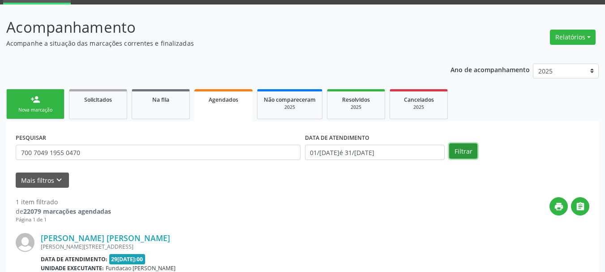
click at [462, 148] on button "Filtrar" at bounding box center [463, 150] width 28 height 15
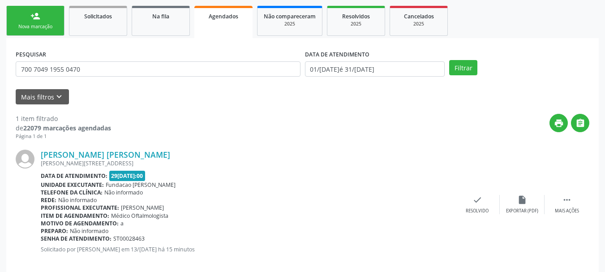
scroll to position [141, 0]
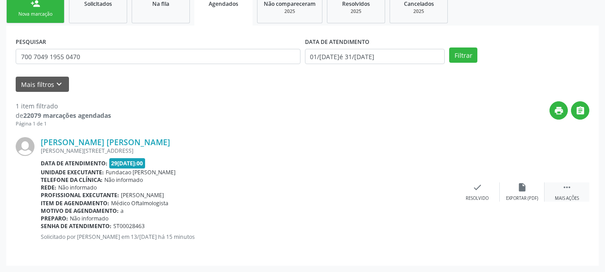
click at [558, 189] on div " Mais ações" at bounding box center [566, 191] width 45 height 19
click at [400, 196] on div "print Imprimir" at bounding box center [387, 191] width 45 height 19
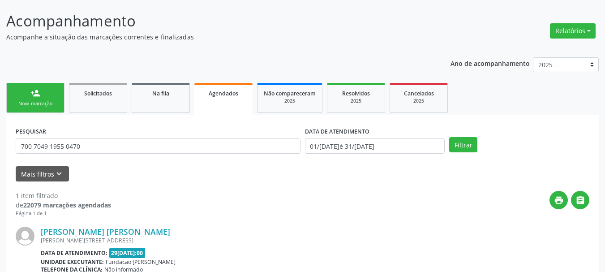
click at [245, 102] on link "Agendados" at bounding box center [223, 99] width 58 height 32
click at [245, 102] on div "Ano de acompanhamento 2025 2024 person_add Nova marcação Solicitados Na fila Ag…" at bounding box center [302, 203] width 592 height 304
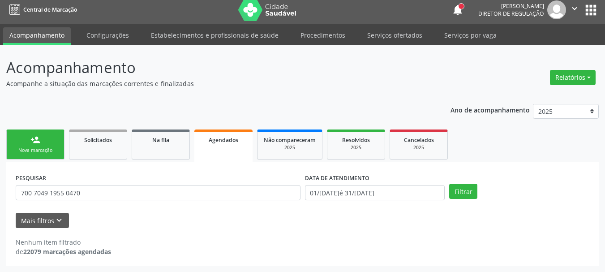
scroll to position [4, 0]
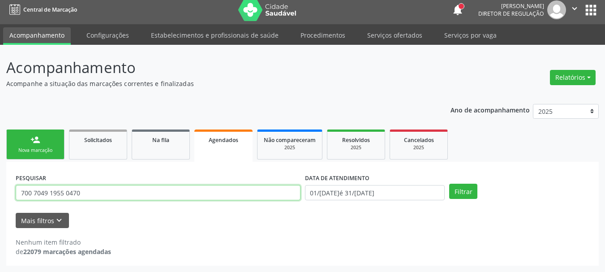
click at [93, 195] on input "700 7049 1955 0470" at bounding box center [158, 192] width 285 height 15
click at [81, 194] on input "text" at bounding box center [158, 192] width 285 height 15
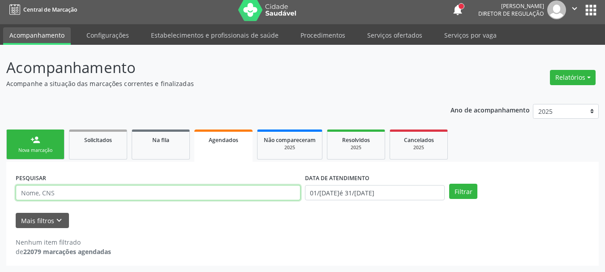
click at [81, 194] on input "text" at bounding box center [158, 192] width 285 height 15
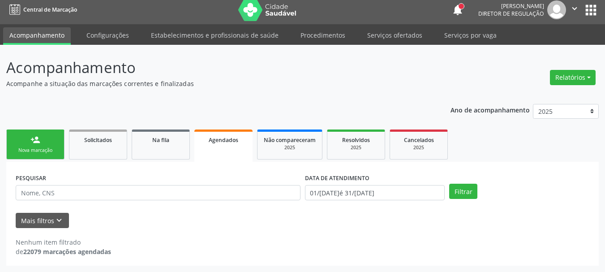
click at [258, 108] on div "Ano de acompanhamento 2025 2024 person_add Nova marcação Solicitados Na fila Ag…" at bounding box center [302, 182] width 592 height 168
click at [221, 145] on link "Agendados" at bounding box center [223, 145] width 58 height 32
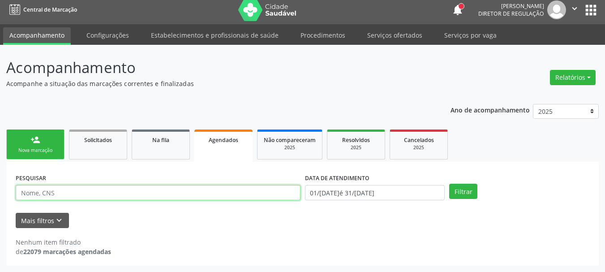
click at [146, 196] on input "text" at bounding box center [158, 192] width 285 height 15
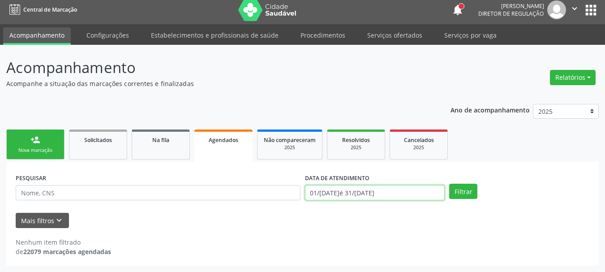
click at [364, 192] on input "01/[DATE]é 31/[DATE]" at bounding box center [375, 192] width 140 height 15
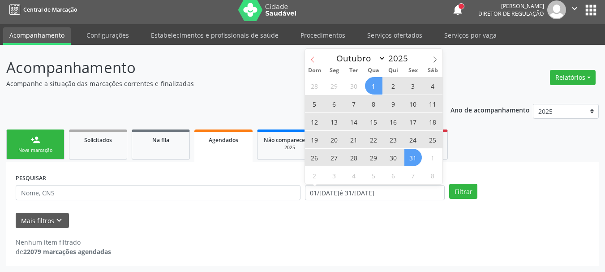
click at [313, 56] on span at bounding box center [312, 56] width 15 height 15
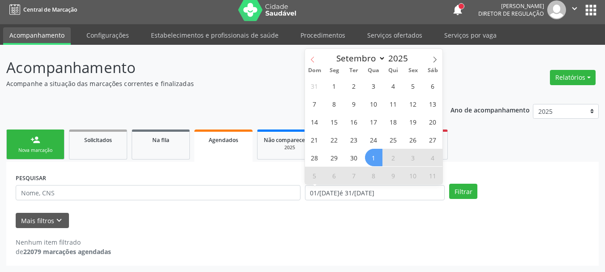
click at [313, 56] on span at bounding box center [312, 56] width 15 height 15
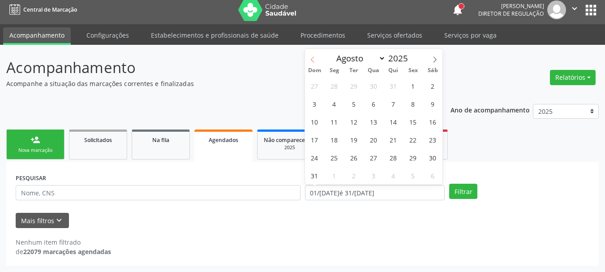
click at [313, 56] on span at bounding box center [312, 56] width 15 height 15
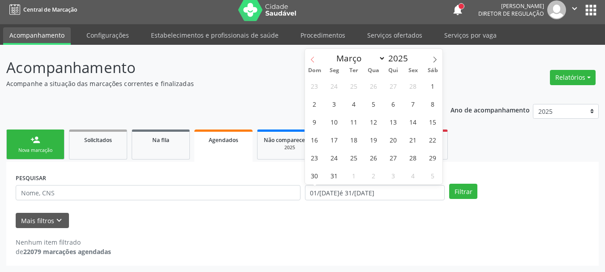
click at [313, 56] on span at bounding box center [312, 56] width 15 height 15
select select "11"
click at [433, 58] on icon at bounding box center [435, 59] width 6 height 6
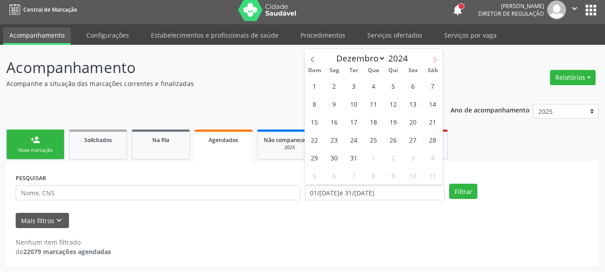
type input "2025"
select select "0"
click at [374, 84] on span "1" at bounding box center [373, 85] width 17 height 17
type input "[DATE]"
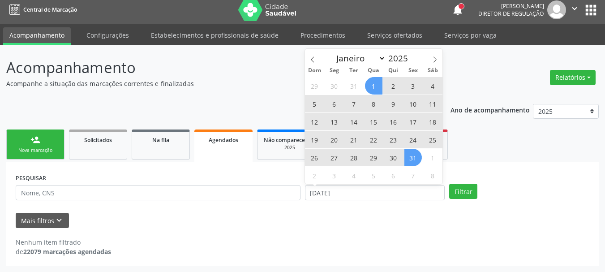
click at [407, 162] on span "31" at bounding box center [412, 157] width 17 height 17
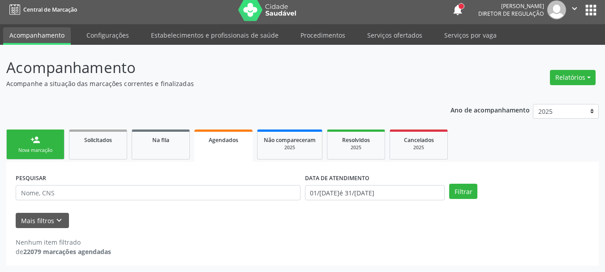
click at [478, 193] on div "Filtrar" at bounding box center [519, 191] width 145 height 15
click at [470, 185] on button "Filtrar" at bounding box center [463, 191] width 28 height 15
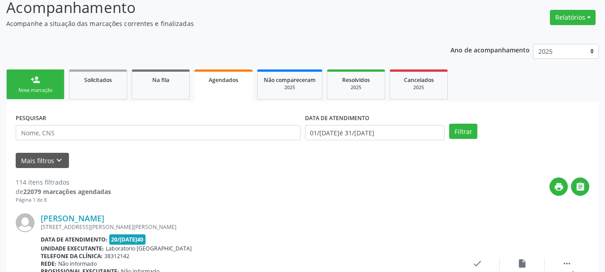
scroll to position [123, 0]
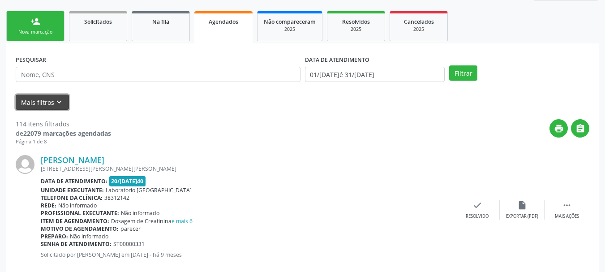
click at [60, 103] on icon "keyboard_arrow_down" at bounding box center [59, 102] width 10 height 10
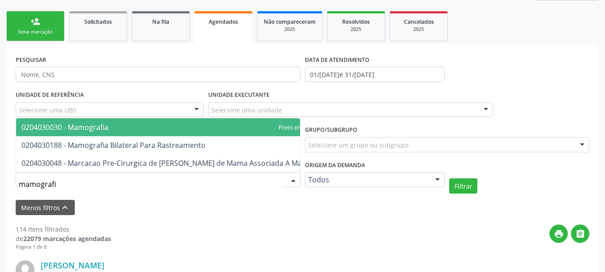
type input "mamografia"
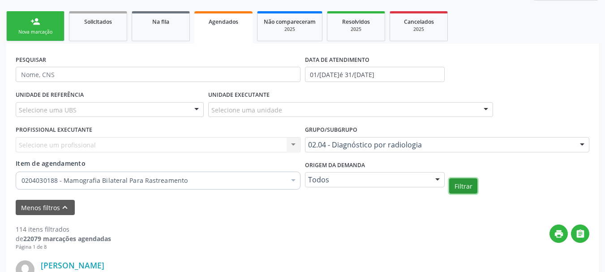
click at [454, 191] on button "Filtrar" at bounding box center [463, 185] width 28 height 15
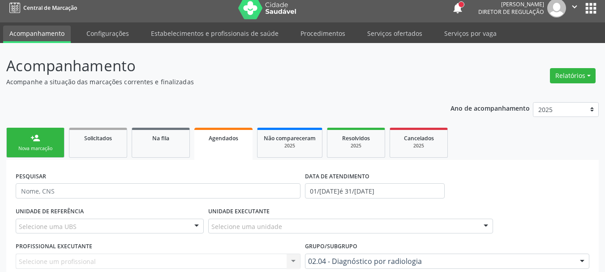
scroll to position [0, 0]
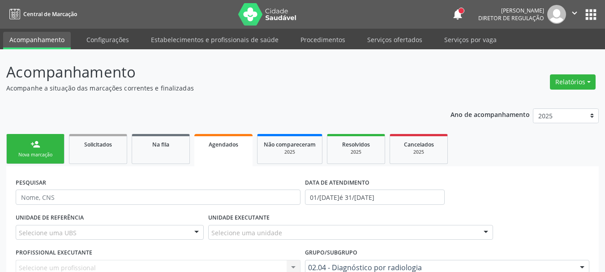
click at [237, 144] on span "Agendados" at bounding box center [224, 145] width 30 height 8
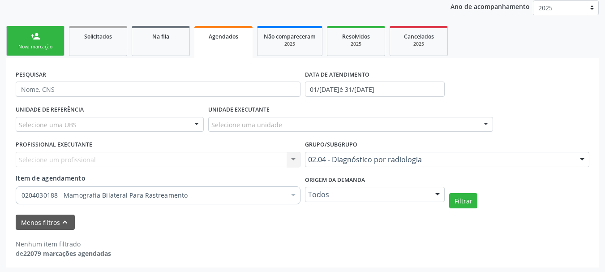
scroll to position [110, 0]
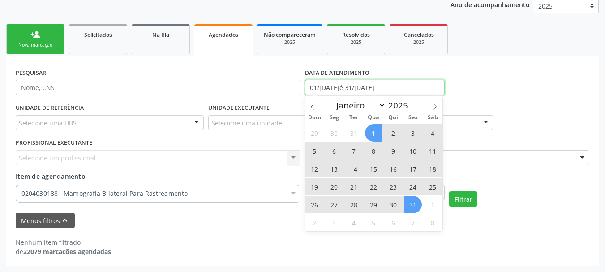
click at [346, 83] on input "01/[DATE]é 31/[DATE]" at bounding box center [375, 87] width 140 height 15
click at [72, 158] on div "Selecione um profissional Nenhum resultado encontrado para: " " Não há nenhuma …" at bounding box center [158, 157] width 285 height 15
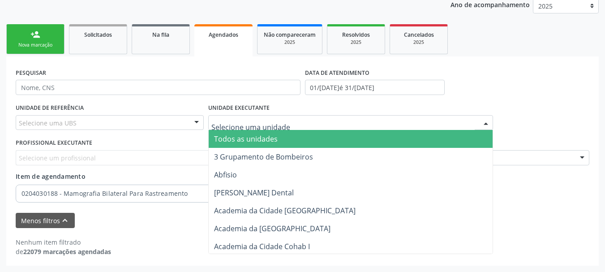
drag, startPoint x: 526, startPoint y: 70, endPoint x: 208, endPoint y: 111, distance: 320.0
click at [520, 73] on div "PESQUISAR DATA DE ATENDIMENTO 0[DATE] até 3[DATE]" at bounding box center [302, 83] width 578 height 35
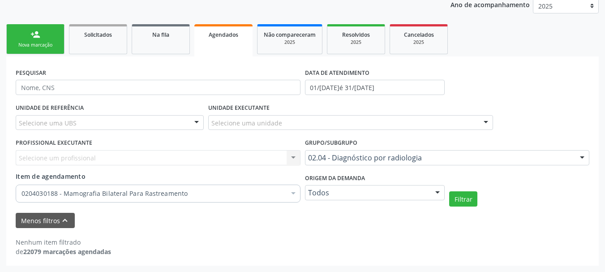
click at [469, 59] on div "PESQUISAR DATA DE ATENDIMENTO [DATE] até [DATE] UNIDADE DE REFERÊNCIA Selecione…" at bounding box center [302, 160] width 592 height 209
